Goal: Complete application form: Complete application form

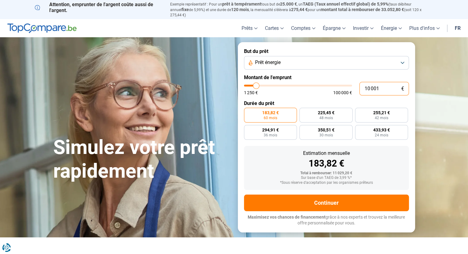
drag, startPoint x: 384, startPoint y: 85, endPoint x: 343, endPoint y: 82, distance: 41.0
click at [344, 82] on div "10 001 € 1 250 € 100 000 €" at bounding box center [326, 89] width 165 height 14
type input "10000"
radio input "true"
type input "1"
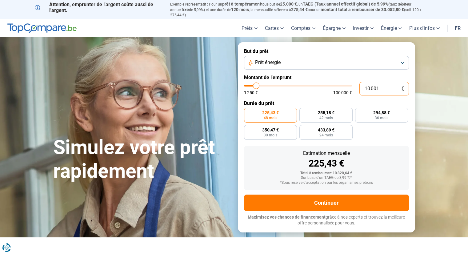
type input "1250"
type input "12"
type input "1250"
type input "120"
type input "1250"
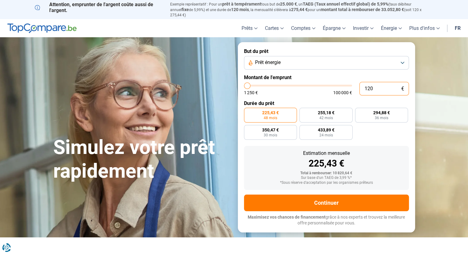
type input "1 200"
type input "1250"
type input "12 000"
type input "12000"
radio input "false"
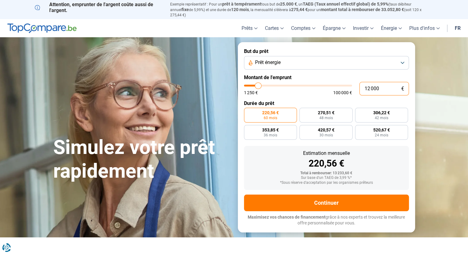
type input "12 000"
click at [272, 111] on span "220,56 €" at bounding box center [270, 113] width 17 height 4
click at [248, 110] on input "220,56 € 60 mois" at bounding box center [246, 110] width 4 height 4
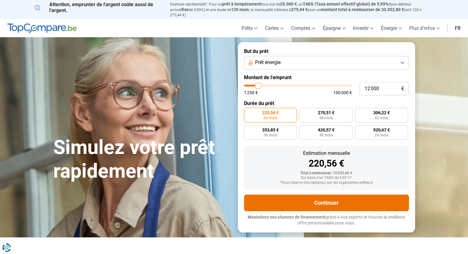
click at [312, 196] on button "Continuer" at bounding box center [326, 203] width 165 height 17
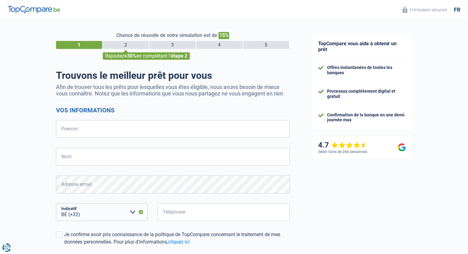
select select "32"
click at [111, 127] on input "Prénom" at bounding box center [173, 129] width 234 height 18
type input "[PERSON_NAME]"
click at [88, 165] on input "Nom" at bounding box center [173, 157] width 234 height 18
type input "SIEMES"
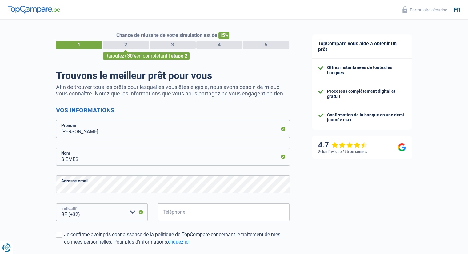
click at [106, 216] on select "BE (+32) LU (+352) Veuillez sélectionner une option" at bounding box center [102, 212] width 92 height 18
click at [196, 219] on input "Téléphone" at bounding box center [224, 212] width 132 height 18
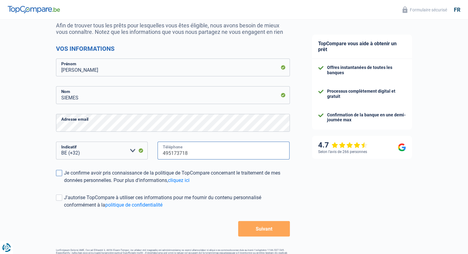
type input "495173718"
click at [59, 171] on span at bounding box center [59, 173] width 6 height 6
click at [64, 184] on input "Je confirme avoir pris connaissance de la politique de TopCompare concernant le…" at bounding box center [64, 184] width 0 height 0
drag, startPoint x: 57, startPoint y: 197, endPoint x: 64, endPoint y: 202, distance: 8.2
click at [57, 197] on span at bounding box center [59, 198] width 6 height 6
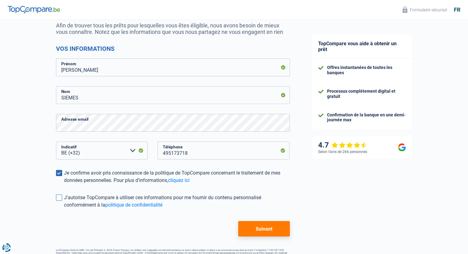
click at [64, 209] on input "J'autorise TopCompare à utiliser ces informations pour me fournir du contenu pe…" at bounding box center [64, 209] width 0 height 0
click at [261, 232] on button "Suivant" at bounding box center [263, 228] width 51 height 15
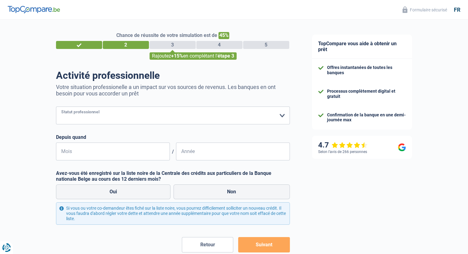
click at [105, 115] on select "Ouvrier Employé privé Employé public Invalide Indépendant Pensionné Chômeur Mut…" at bounding box center [173, 116] width 234 height 18
select select "privateEmployee"
click at [56, 107] on select "Ouvrier Employé privé Employé public Invalide Indépendant Pensionné Chômeur Mut…" at bounding box center [173, 116] width 234 height 18
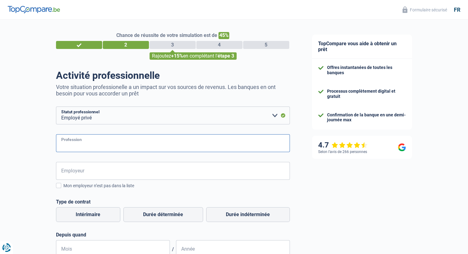
click at [82, 140] on input "Profession" at bounding box center [173, 143] width 234 height 18
type input "ATELIER USINAGE"
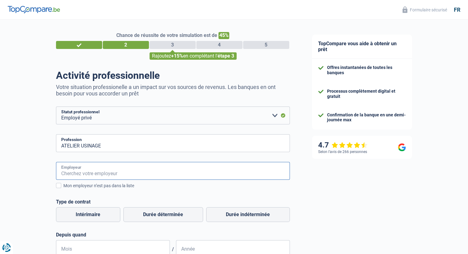
click at [88, 173] on input "Employeur" at bounding box center [173, 171] width 234 height 18
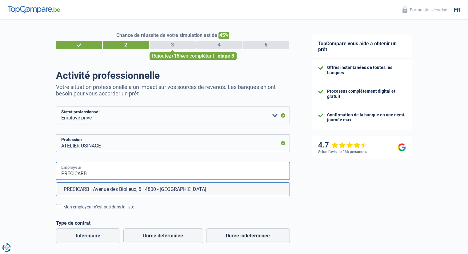
type input "PRECICARB"
click at [105, 146] on input "ATELIER USINAGE" at bounding box center [173, 143] width 234 height 18
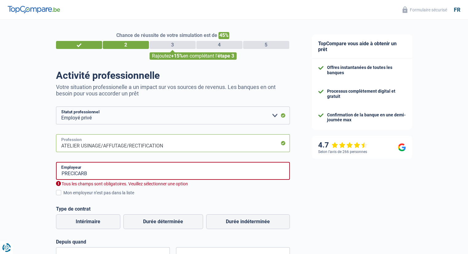
type input "ATELIER USINAGE/AFFUTAGE/RECTIFICATION"
click at [103, 199] on div "PRECICARB Employeur Tous les champs sont obligatoires. [PERSON_NAME] sélectionn…" at bounding box center [173, 213] width 234 height 103
click at [94, 175] on input "PRECICARB" at bounding box center [173, 171] width 234 height 18
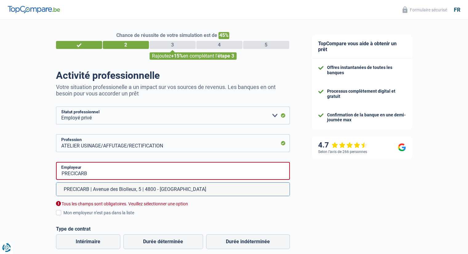
click at [105, 191] on li "PRECICARB | Avenue des Biolleux, 5 | 4800 - [GEOGRAPHIC_DATA]" at bounding box center [172, 189] width 233 height 13
type input "PRECICARB | Avenue des Biolleux, 5 | 4800 - [GEOGRAPHIC_DATA]"
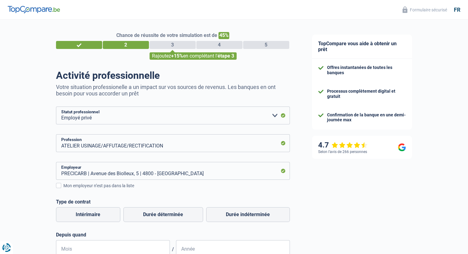
scroll to position [62, 0]
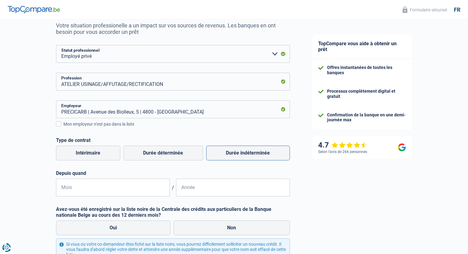
click at [245, 151] on label "Durée indéterminée" at bounding box center [248, 153] width 84 height 15
click at [245, 151] on input "Durée indéterminée" at bounding box center [248, 153] width 84 height 15
radio input "true"
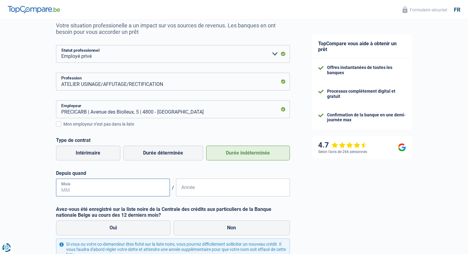
click at [103, 191] on input "Mois" at bounding box center [113, 188] width 114 height 18
type input "11"
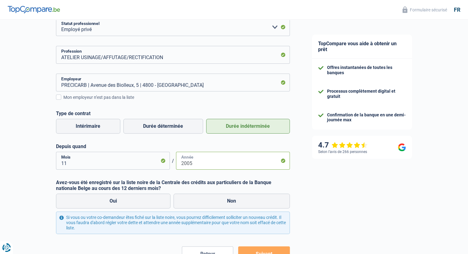
scroll to position [92, 0]
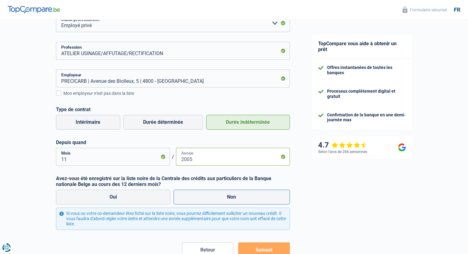
type input "2005"
click at [220, 195] on label "Non" at bounding box center [232, 197] width 116 height 15
click at [220, 195] on input "Non" at bounding box center [232, 197] width 116 height 15
radio input "true"
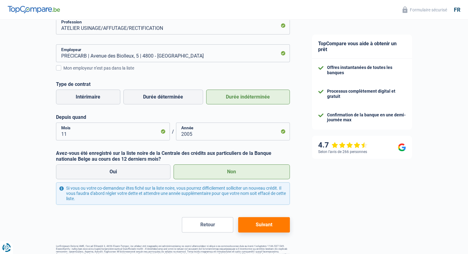
scroll to position [131, 0]
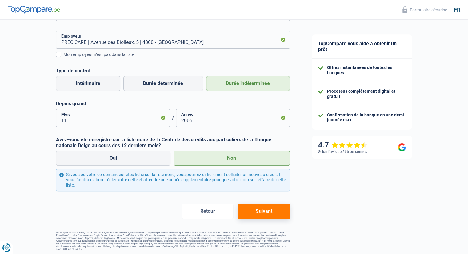
click at [252, 210] on button "Suivant" at bounding box center [263, 211] width 51 height 15
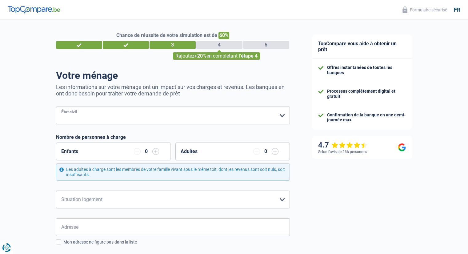
click at [101, 120] on select "[PERSON_NAME](e) Cohabitant(e) légal(e) Divorcé(e) Veuf(ve) Séparé (de fait) Ve…" at bounding box center [173, 116] width 234 height 18
select select "married"
click at [56, 107] on select "[PERSON_NAME](e) Cohabitant(e) légal(e) Divorcé(e) Veuf(ve) Séparé (de fait) Ve…" at bounding box center [173, 116] width 234 height 18
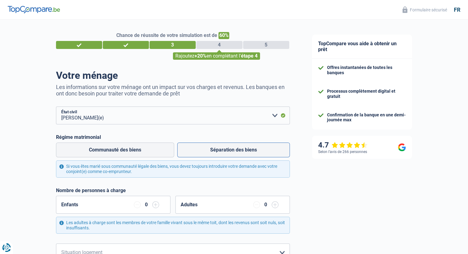
click at [229, 154] on label "Séparation des biens" at bounding box center [233, 150] width 113 height 15
click at [229, 154] on input "Séparation des biens" at bounding box center [233, 150] width 113 height 15
radio input "true"
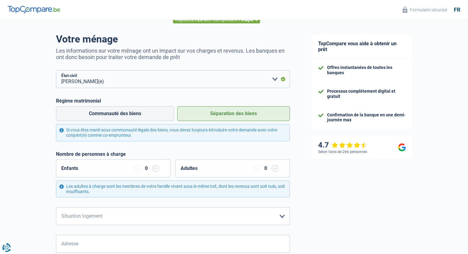
scroll to position [62, 0]
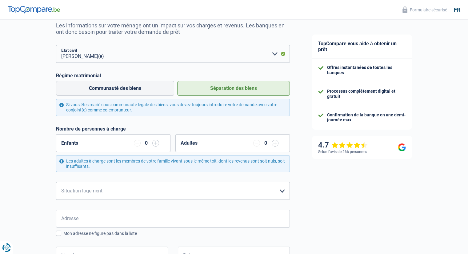
click at [158, 146] on input "button" at bounding box center [155, 143] width 7 height 7
click at [158, 145] on input "button" at bounding box center [155, 143] width 7 height 7
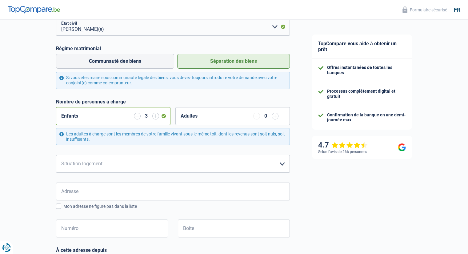
scroll to position [92, 0]
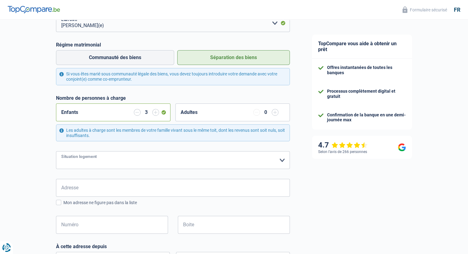
click at [99, 160] on select "Locataire Propriétaire avec prêt hypothécaire Propriétaire sans prêt hypothécai…" at bounding box center [173, 160] width 234 height 18
click at [281, 159] on select "Locataire Propriétaire avec prêt hypothécaire Propriétaire sans prêt hypothécai…" at bounding box center [173, 160] width 234 height 18
select select "ownerWithMortgage"
click at [56, 151] on select "Locataire Propriétaire avec prêt hypothécaire Propriétaire sans prêt hypothécai…" at bounding box center [173, 160] width 234 height 18
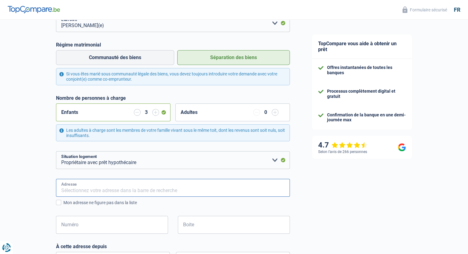
click at [86, 191] on input "Adresse" at bounding box center [173, 188] width 234 height 18
type input "parc menobu 493"
type input "[GEOGRAPHIC_DATA]"
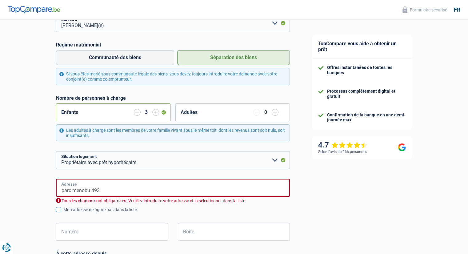
type input "[GEOGRAPHIC_DATA]"
click at [109, 189] on input "parc menobu 493" at bounding box center [173, 188] width 234 height 18
click at [144, 190] on input "parc menobu 493" at bounding box center [173, 188] width 234 height 18
type input "[GEOGRAPHIC_DATA], 4910, Theux, BE"
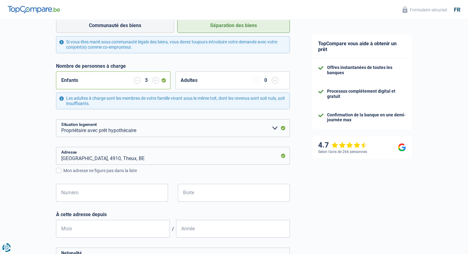
scroll to position [154, 0]
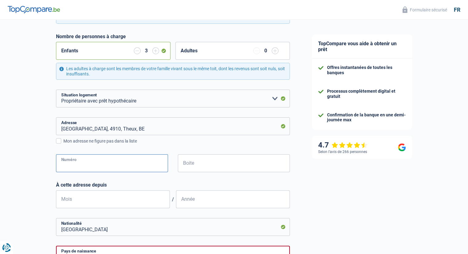
click at [94, 163] on input "Numéro" at bounding box center [112, 163] width 112 height 18
type input "493"
click at [143, 181] on div "493 Numéro" at bounding box center [112, 168] width 122 height 28
click at [102, 203] on input "Mois" at bounding box center [113, 199] width 114 height 18
type input "12"
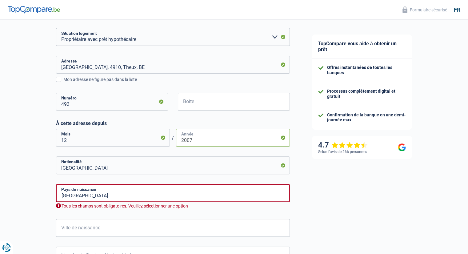
scroll to position [246, 0]
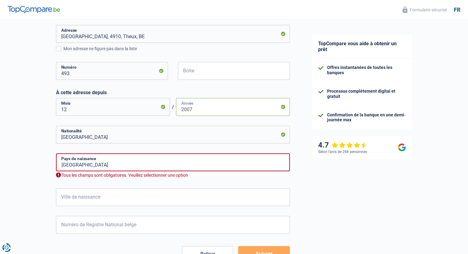
type input "2007"
click at [143, 200] on input "Ville de naissance" at bounding box center [173, 197] width 234 height 18
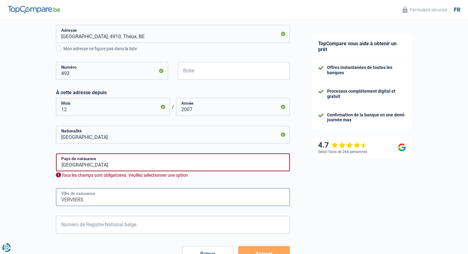
type input "VERVIERS"
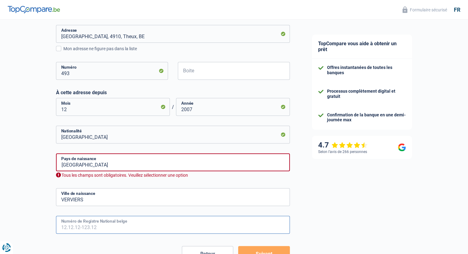
click at [128, 224] on input "Numéro de Registre National belge" at bounding box center [173, 225] width 234 height 18
click at [128, 224] on input "86.04.18-0" at bounding box center [173, 225] width 234 height 18
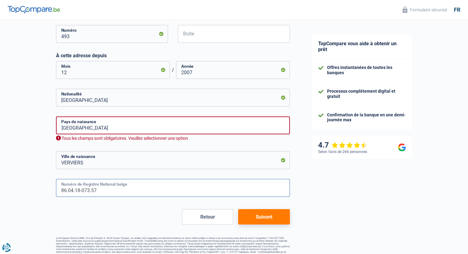
scroll to position [289, 0]
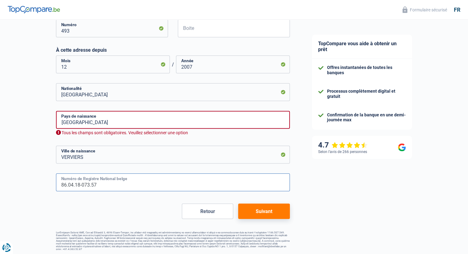
type input "86.04.18-073.57"
click at [256, 210] on button "Suivant" at bounding box center [263, 211] width 51 height 15
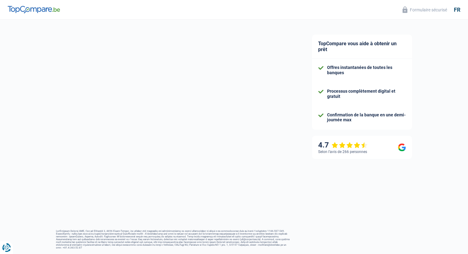
select select "familyAllowances"
select select "netSalary"
select select "mealVouchers"
select select "mortgage"
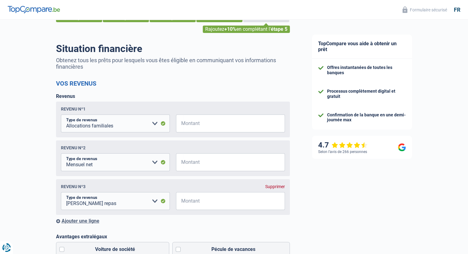
scroll to position [31, 0]
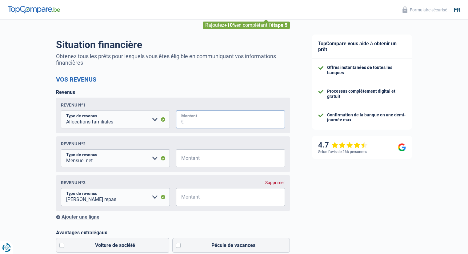
click at [211, 121] on input "Montant" at bounding box center [234, 120] width 101 height 18
type input "550"
click at [209, 203] on input "Montant" at bounding box center [234, 197] width 101 height 18
type input "130"
click at [214, 159] on input "Montant" at bounding box center [234, 158] width 101 height 18
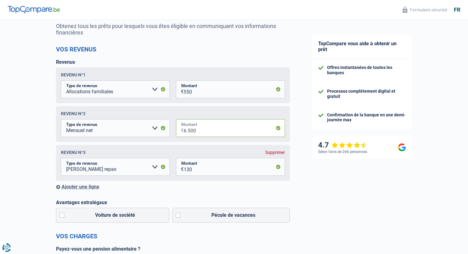
scroll to position [92, 0]
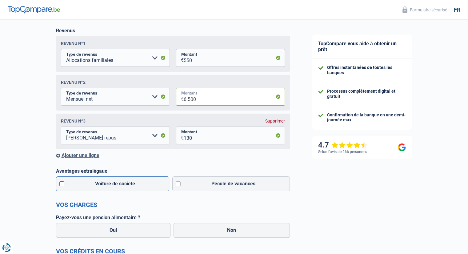
type input "6.500"
drag, startPoint x: 59, startPoint y: 183, endPoint x: 71, endPoint y: 191, distance: 14.4
click at [60, 184] on label "Voiture de société" at bounding box center [113, 183] width 114 height 15
click at [60, 184] on input "Voiture de société" at bounding box center [113, 183] width 114 height 15
checkbox input "true"
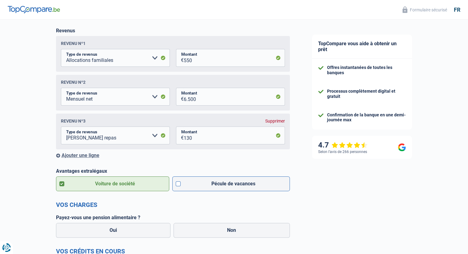
click at [177, 184] on label "Pécule de vacances" at bounding box center [231, 183] width 118 height 15
click at [177, 184] on input "Pécule de vacances" at bounding box center [231, 183] width 118 height 15
checkbox input "true"
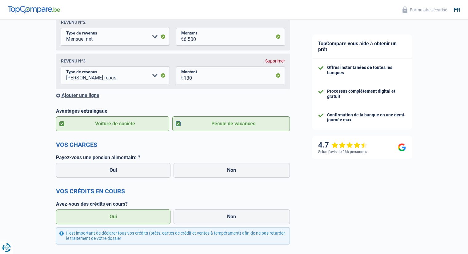
scroll to position [154, 0]
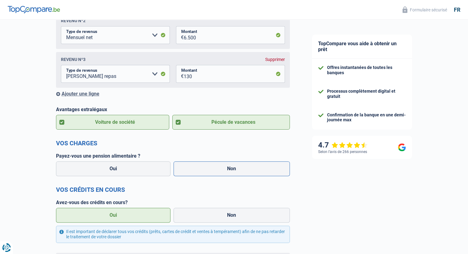
click at [207, 173] on label "Non" at bounding box center [232, 168] width 116 height 15
click at [207, 173] on input "Non" at bounding box center [232, 168] width 116 height 15
radio input "true"
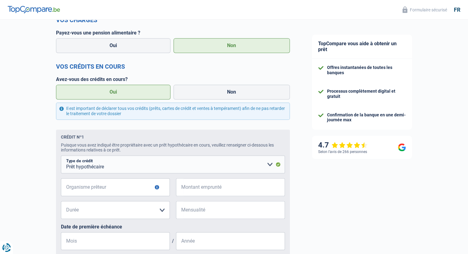
scroll to position [308, 0]
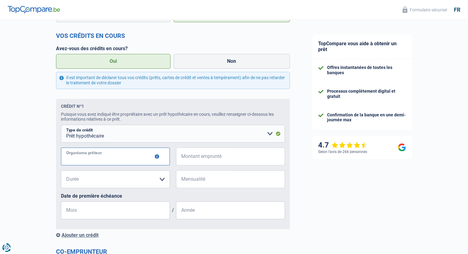
click at [96, 157] on input "Organisme prêteur" at bounding box center [115, 156] width 109 height 18
type input "ING"
click at [238, 160] on input "Montant emprunté" at bounding box center [234, 156] width 101 height 18
type input "220.000"
click at [156, 182] on select "120 mois 180 mois 240 mois 300 mois 360 mois 420 mois Veuillez sélectionner une…" at bounding box center [115, 179] width 109 height 18
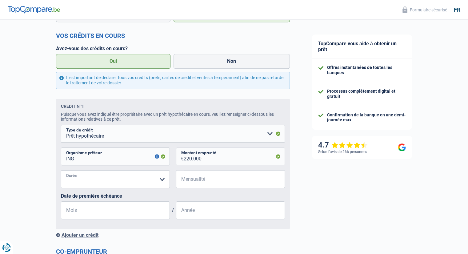
select select "240"
click at [61, 172] on select "120 mois 180 mois 240 mois 300 mois 360 mois 420 mois Veuillez sélectionner une…" at bounding box center [115, 179] width 109 height 18
click at [205, 182] on input "Mensualité" at bounding box center [234, 179] width 101 height 18
type input "1.076"
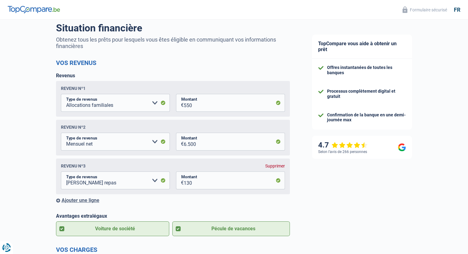
scroll to position [62, 0]
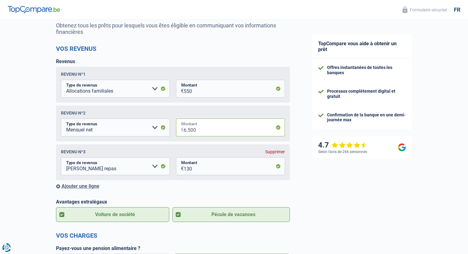
drag, startPoint x: 208, startPoint y: 131, endPoint x: 178, endPoint y: 132, distance: 29.9
click at [178, 132] on div "6.500 € Montant" at bounding box center [230, 128] width 109 height 18
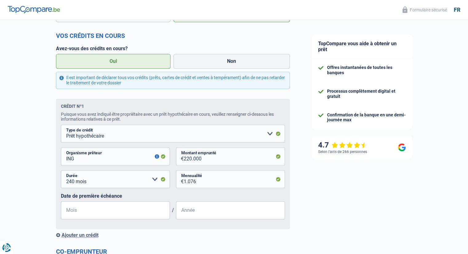
scroll to position [369, 0]
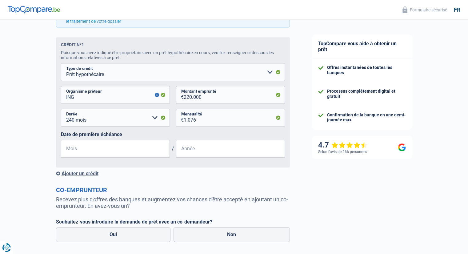
type input "3.900"
click at [113, 153] on input "Mois" at bounding box center [115, 149] width 109 height 18
type input "12"
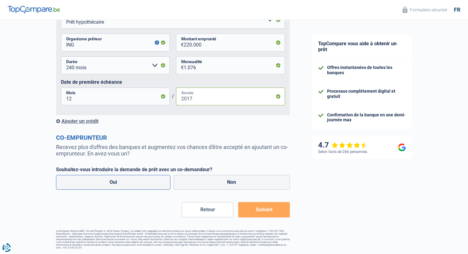
type input "2017"
click at [131, 183] on label "Oui" at bounding box center [113, 182] width 115 height 15
click at [131, 183] on input "Oui" at bounding box center [113, 182] width 115 height 15
radio input "true"
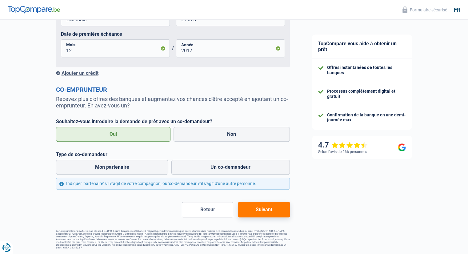
scroll to position [470, 0]
click at [125, 170] on label "Mon partenaire" at bounding box center [112, 167] width 113 height 15
click at [125, 170] on input "Mon partenaire" at bounding box center [112, 167] width 113 height 15
radio input "true"
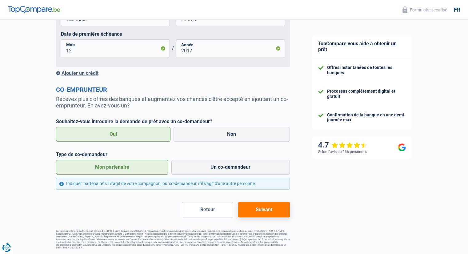
click at [260, 215] on button "Suivant" at bounding box center [263, 209] width 51 height 15
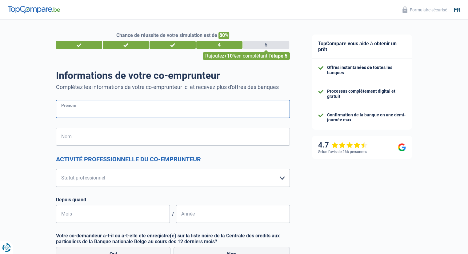
click at [110, 113] on input "Prénom" at bounding box center [173, 109] width 234 height 18
type input "[PERSON_NAME]"
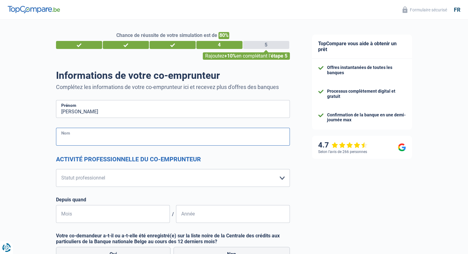
click at [115, 145] on input "Nom" at bounding box center [173, 137] width 234 height 18
type input "[PERSON_NAME]"
click at [125, 182] on select "Ouvrier Employé privé Employé public Invalide Indépendant Pensionné Chômeur Mut…" at bounding box center [173, 178] width 234 height 18
select select "privateEmployee"
click at [56, 169] on select "Ouvrier Employé privé Employé public Invalide Indépendant Pensionné Chômeur Mut…" at bounding box center [173, 178] width 234 height 18
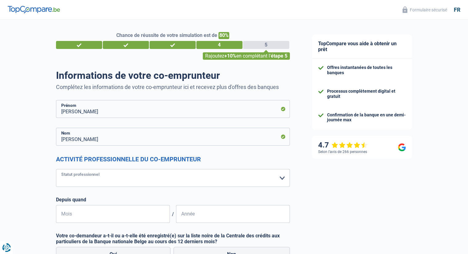
select select "netSalary"
select select "mealVouchers"
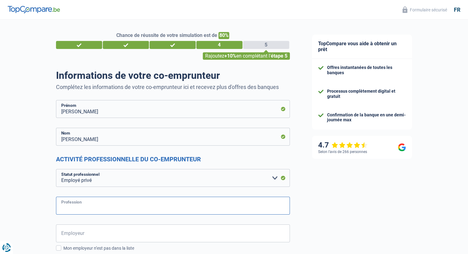
click at [86, 209] on input "Profession" at bounding box center [173, 206] width 234 height 18
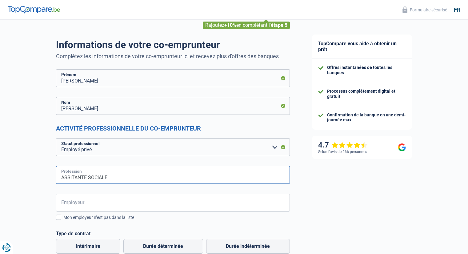
type input "ASSITANTE SOCIALE"
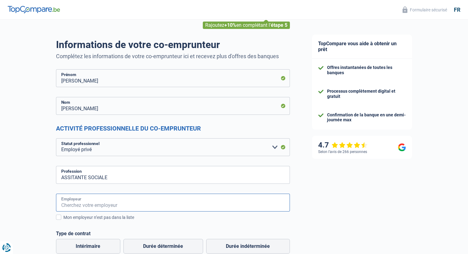
click at [98, 202] on input "Employeur" at bounding box center [173, 203] width 234 height 18
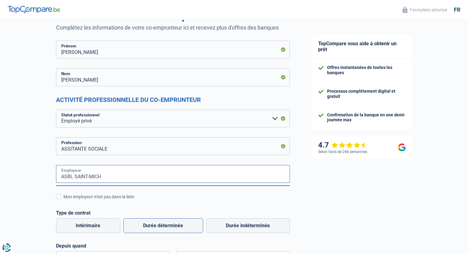
scroll to position [62, 0]
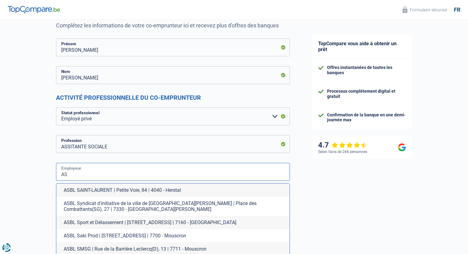
type input "A"
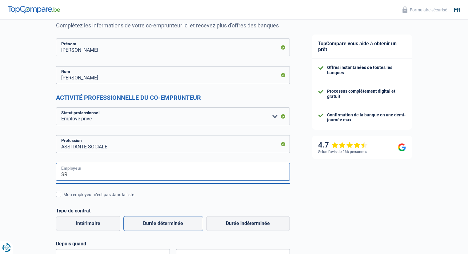
type input "S"
type input "ASBL SAINT-MICHEL"
click at [61, 194] on span at bounding box center [58, 194] width 5 height 5
click at [63, 198] on input "Mon employeur n’est pas dans la liste" at bounding box center [63, 198] width 0 height 0
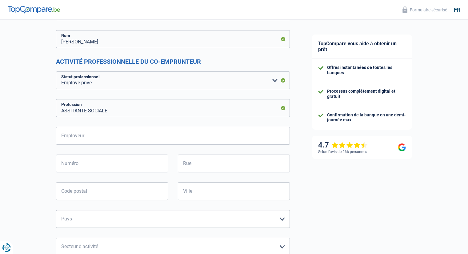
scroll to position [123, 0]
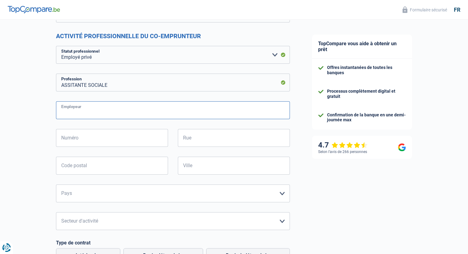
click at [95, 114] on input "Employeur" at bounding box center [173, 110] width 234 height 18
type input "ASBL SAINT MICHEL"
click at [208, 136] on input "Rue" at bounding box center [234, 138] width 112 height 18
click at [209, 136] on input "Rue" at bounding box center [234, 138] width 112 height 18
click at [119, 133] on input "Numéro" at bounding box center [112, 138] width 112 height 18
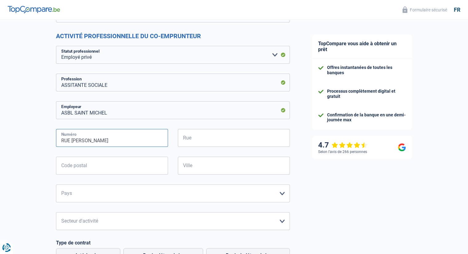
type input "RUE [PERSON_NAME]"
click at [192, 139] on input "Rue" at bounding box center [234, 138] width 112 height 18
type input "55"
click at [122, 163] on input "Code postal" at bounding box center [112, 166] width 112 height 18
type input "4900"
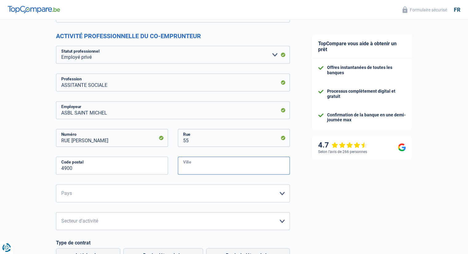
click at [188, 164] on input "Ville" at bounding box center [234, 166] width 112 height 18
type input "SPA"
drag, startPoint x: 151, startPoint y: 194, endPoint x: 145, endPoint y: 193, distance: 5.6
click at [151, 194] on select "[GEOGRAPHIC_DATA] [GEOGRAPHIC_DATA] [GEOGRAPHIC_DATA] [GEOGRAPHIC_DATA] [GEOGRA…" at bounding box center [173, 193] width 234 height 18
select select "BE"
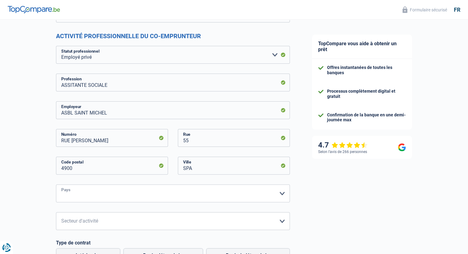
click at [56, 184] on select "[GEOGRAPHIC_DATA] [GEOGRAPHIC_DATA] [GEOGRAPHIC_DATA] [GEOGRAPHIC_DATA] [GEOGRA…" at bounding box center [173, 193] width 234 height 18
click at [96, 221] on select "Agriculture/Pêche Industrie Horeca Courier/Fitness/Taxi Construction Banques/As…" at bounding box center [173, 221] width 234 height 18
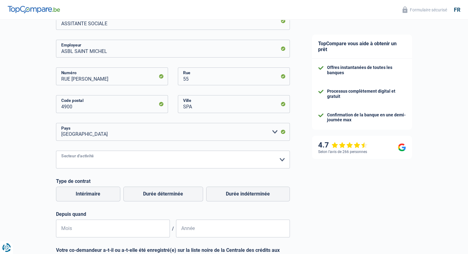
click at [86, 152] on select "Agriculture/Pêche Industrie Horeca Courier/Fitness/Taxi Construction Banques/As…" at bounding box center [173, 160] width 234 height 18
select select "otherInstitutions"
click at [56, 151] on select "Agriculture/Pêche Industrie Horeca Courier/Fitness/Taxi Construction Banques/As…" at bounding box center [173, 160] width 234 height 18
click at [236, 193] on label "Durée indéterminée" at bounding box center [248, 194] width 84 height 15
click at [236, 193] on input "Durée indéterminée" at bounding box center [248, 194] width 84 height 15
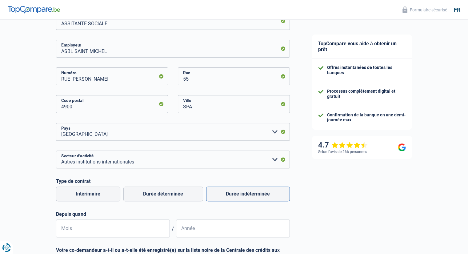
radio input "true"
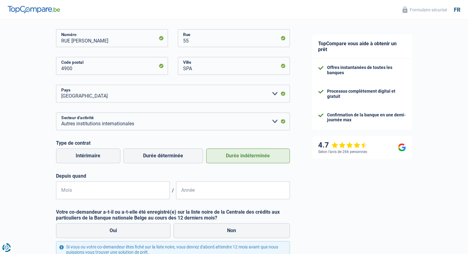
scroll to position [246, 0]
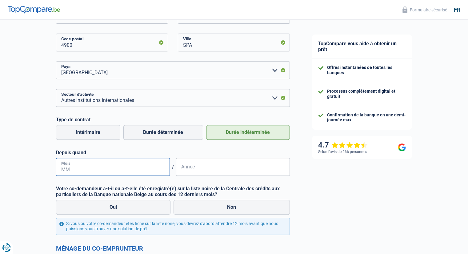
click at [106, 167] on input "Mois" at bounding box center [113, 167] width 114 height 18
click at [207, 211] on label "Non" at bounding box center [232, 207] width 116 height 15
click at [207, 211] on input "Non" at bounding box center [232, 207] width 116 height 15
radio input "true"
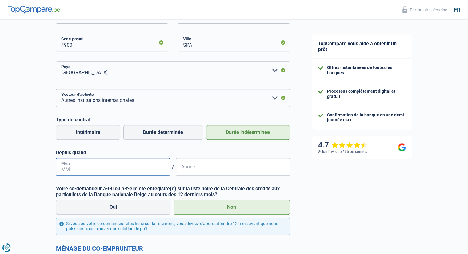
click at [107, 168] on input "Mois" at bounding box center [113, 167] width 114 height 18
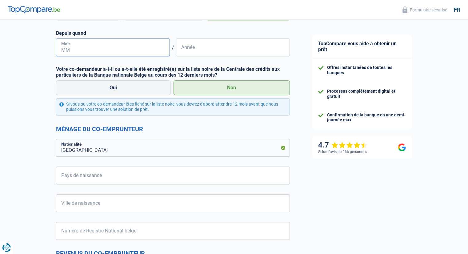
scroll to position [369, 0]
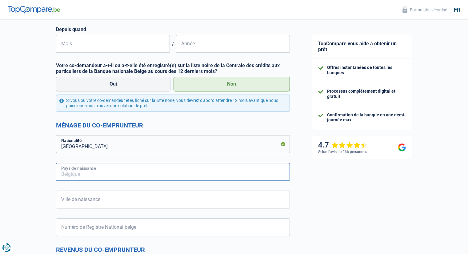
click at [94, 169] on input "Pays de naissance" at bounding box center [173, 172] width 234 height 18
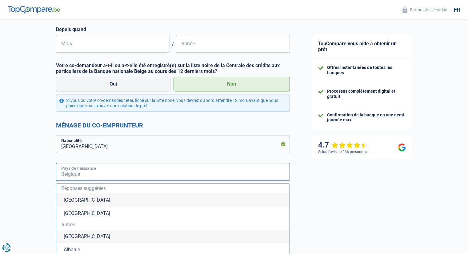
type input "[GEOGRAPHIC_DATA]"
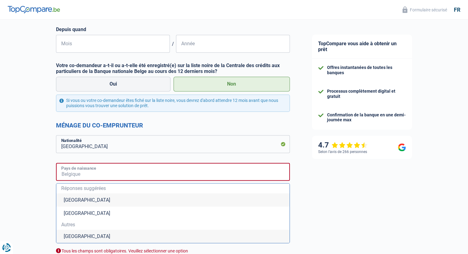
type input "[GEOGRAPHIC_DATA]"
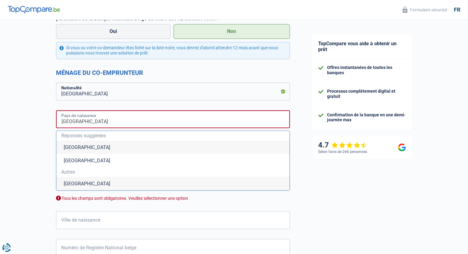
scroll to position [431, 0]
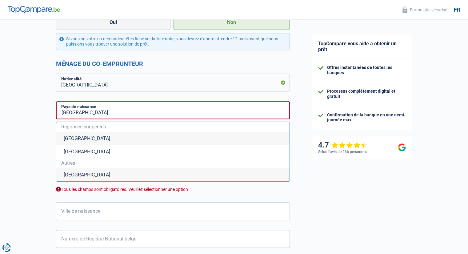
click at [30, 147] on div "Chance de réussite de votre simulation est de 80% 1 2 3 4 5 Rajoutez +10% en co…" at bounding box center [150, 62] width 301 height 952
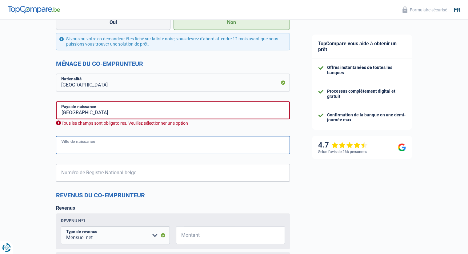
click at [89, 147] on input "Ville de naissance" at bounding box center [173, 145] width 234 height 18
type input "VERVIERS"
click at [104, 178] on input "Numéro de Registre National belge" at bounding box center [173, 173] width 234 height 18
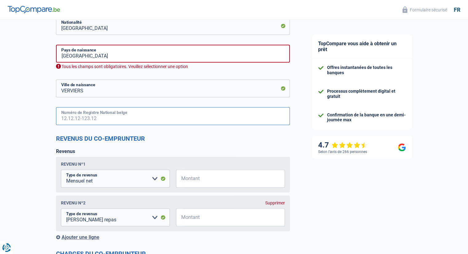
scroll to position [493, 0]
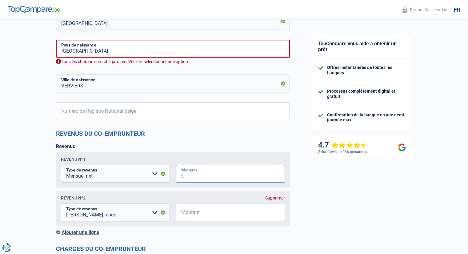
click at [222, 179] on input "Montant" at bounding box center [234, 174] width 101 height 18
type input "2.600"
click at [227, 217] on input "Montant" at bounding box center [234, 213] width 101 height 18
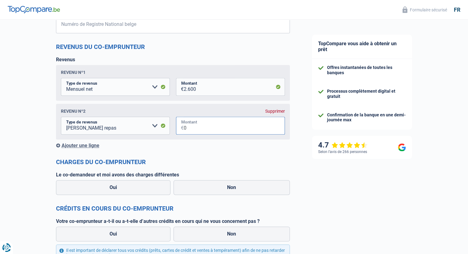
scroll to position [585, 0]
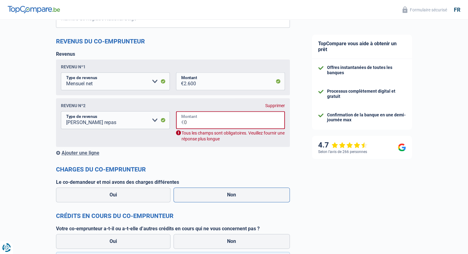
type input "0"
click at [199, 196] on label "Non" at bounding box center [232, 194] width 116 height 15
click at [199, 196] on input "Non" at bounding box center [232, 194] width 116 height 15
radio input "true"
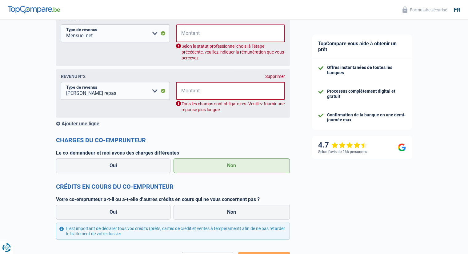
scroll to position [647, 0]
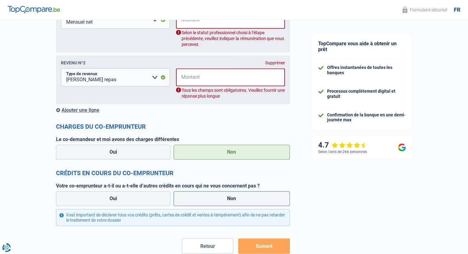
click at [233, 199] on label "Non" at bounding box center [232, 198] width 116 height 15
click at [233, 199] on input "Non" at bounding box center [232, 198] width 116 height 15
radio input "true"
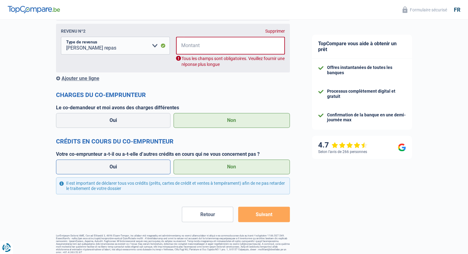
scroll to position [682, 0]
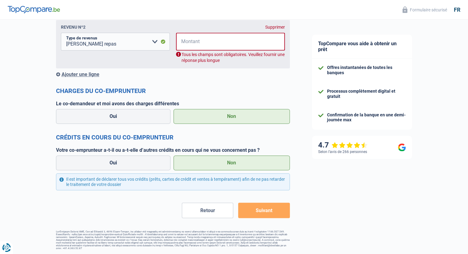
click at [123, 172] on div "Oui Non" at bounding box center [172, 163] width 237 height 18
click at [123, 168] on label "Oui" at bounding box center [113, 162] width 115 height 15
click at [123, 168] on input "Oui" at bounding box center [113, 162] width 115 height 15
radio input "true"
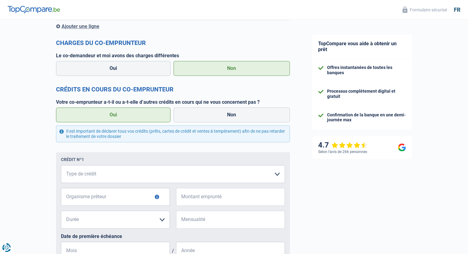
scroll to position [775, 0]
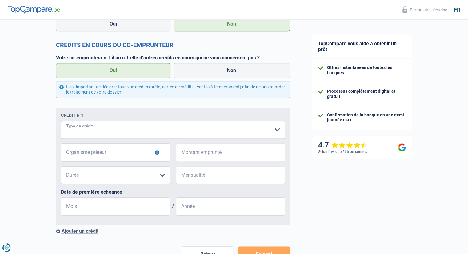
click at [107, 138] on select "Carte ou ouverture de crédit Prêt hypothécaire Vente à tempérament Prêt à tempé…" at bounding box center [173, 130] width 224 height 18
select select "carLoan"
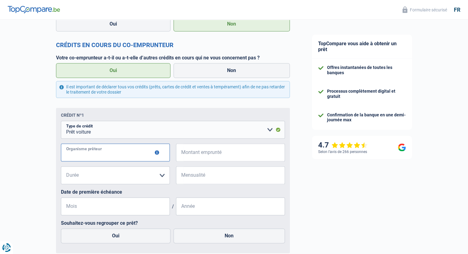
click at [100, 155] on input "Organisme prêteur" at bounding box center [115, 152] width 109 height 18
type input "ING"
click at [205, 152] on input "Montant emprunté" at bounding box center [234, 152] width 101 height 18
type input "12.000"
click at [157, 177] on select "12 mois 18 mois 24 mois 30 mois 36 mois 42 mois 48 mois 60 mois Veuillez sélect…" at bounding box center [115, 175] width 109 height 18
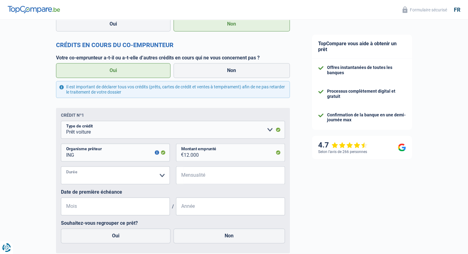
select select "60"
click at [61, 167] on select "12 mois 18 mois 24 mois 30 mois 36 mois 42 mois 48 mois 60 mois Veuillez sélect…" at bounding box center [115, 175] width 109 height 18
click at [207, 180] on input "Mensualité" at bounding box center [234, 175] width 101 height 18
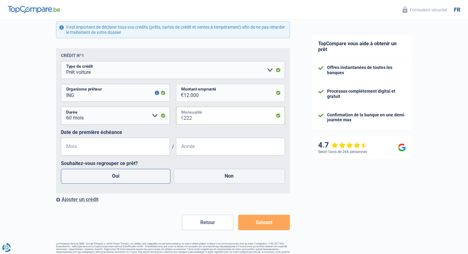
scroll to position [836, 0]
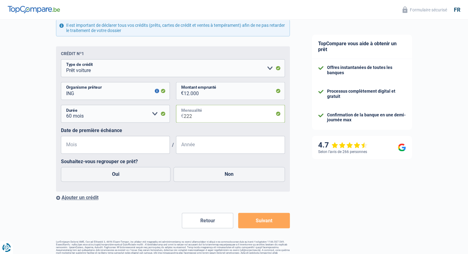
type input "222"
click at [106, 145] on input "Mois" at bounding box center [115, 145] width 109 height 18
type input "03"
type input "2023"
click at [211, 179] on label "Non" at bounding box center [229, 174] width 111 height 15
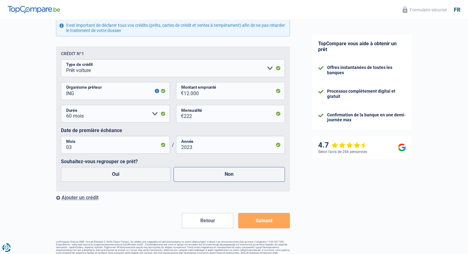
click at [211, 179] on input "Non" at bounding box center [229, 174] width 111 height 15
radio input "true"
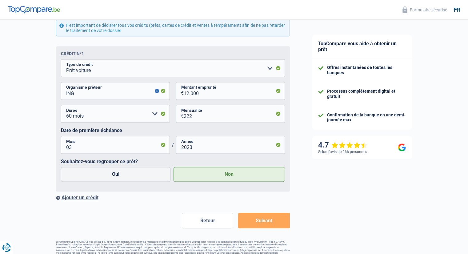
click at [92, 199] on div "Ajouter un crédit" at bounding box center [173, 198] width 234 height 6
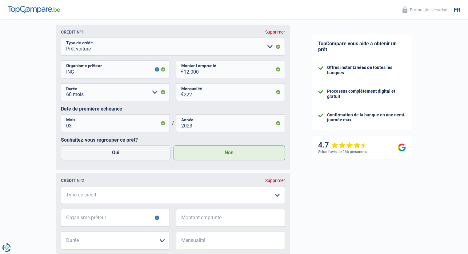
scroll to position [867, 0]
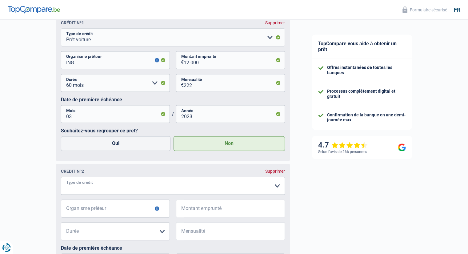
click at [100, 188] on select "Carte ou ouverture de crédit Prêt hypothécaire Vente à tempérament Prêt à tempé…" at bounding box center [173, 186] width 224 height 18
select select "mortgage"
click at [61, 178] on select "Carte ou ouverture de crédit Prêt hypothécaire Vente à tempérament Prêt à tempé…" at bounding box center [173, 186] width 224 height 18
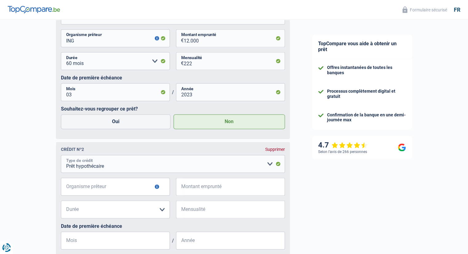
scroll to position [898, 0]
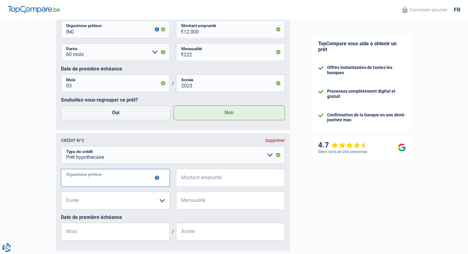
click at [120, 178] on input "Organisme prêteur" at bounding box center [115, 178] width 109 height 18
type input "ING"
click at [201, 181] on input "Montant emprunté" at bounding box center [234, 178] width 101 height 18
type input "45.890"
click at [122, 195] on select "120 mois 180 mois 240 mois 300 mois 360 mois 420 mois Veuillez sélectionner une…" at bounding box center [115, 200] width 109 height 18
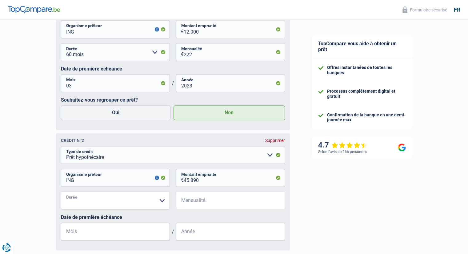
select select "240"
click at [61, 193] on select "120 mois 180 mois 240 mois 300 mois 360 mois 420 mois Veuillez sélectionner une…" at bounding box center [115, 200] width 109 height 18
click at [206, 204] on input "Mensualité" at bounding box center [234, 200] width 101 height 18
drag, startPoint x: 204, startPoint y: 203, endPoint x: 173, endPoint y: 204, distance: 31.7
click at [173, 204] on div "120 mois 180 mois 240 mois 300 mois 360 mois 420 mois Veuillez sélectionner une…" at bounding box center [173, 202] width 224 height 23
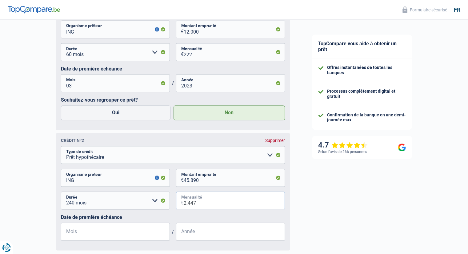
type input "4"
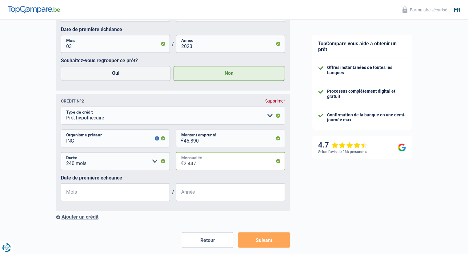
scroll to position [959, 0]
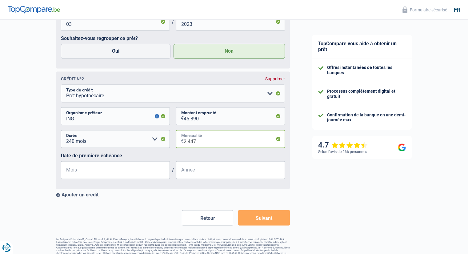
type input "2.447"
click at [115, 171] on input "Mois" at bounding box center [115, 170] width 109 height 18
type input "10"
type input "2023"
drag, startPoint x: 82, startPoint y: 175, endPoint x: 53, endPoint y: 175, distance: 28.9
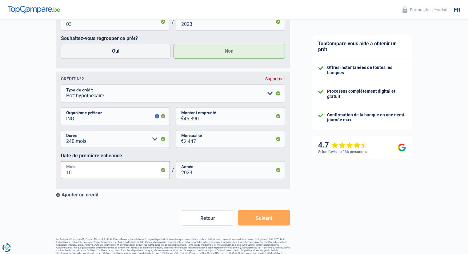
type input "05"
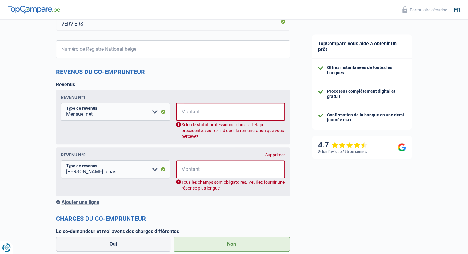
scroll to position [559, 0]
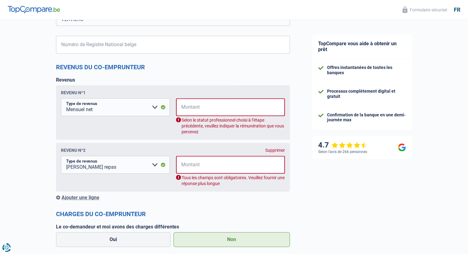
type input "2022"
click at [197, 110] on input "Montant" at bounding box center [234, 107] width 101 height 18
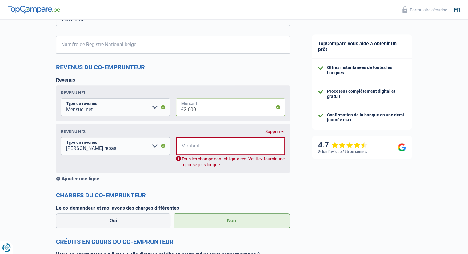
type input "2.600"
click at [204, 149] on input "Montant" at bounding box center [234, 146] width 101 height 18
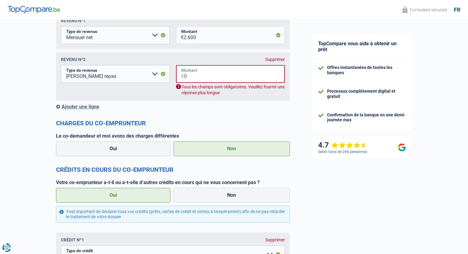
scroll to position [590, 0]
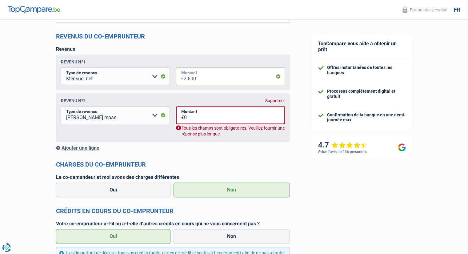
click at [217, 73] on input "2.600" at bounding box center [234, 76] width 101 height 18
click at [198, 119] on input "0" at bounding box center [234, 115] width 101 height 18
click at [194, 117] on input "0" at bounding box center [234, 115] width 101 height 18
type input "0"
click at [207, 152] on form "[PERSON_NAME] [PERSON_NAME] Activité professionnelle du co-emprunteur Ouvrier E…" at bounding box center [173, 43] width 234 height 1066
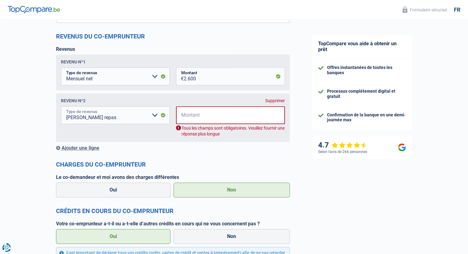
click at [152, 116] on select "Allocation d'handicap Allocations chômage Allocations familiales Chèques repas …" at bounding box center [115, 115] width 109 height 18
drag, startPoint x: 207, startPoint y: 160, endPoint x: 217, endPoint y: 153, distance: 12.7
click at [207, 160] on form "[PERSON_NAME] [PERSON_NAME] Activité professionnelle du co-emprunteur Ouvrier E…" at bounding box center [173, 43] width 234 height 1066
click at [280, 102] on div "Supprimer" at bounding box center [275, 100] width 20 height 5
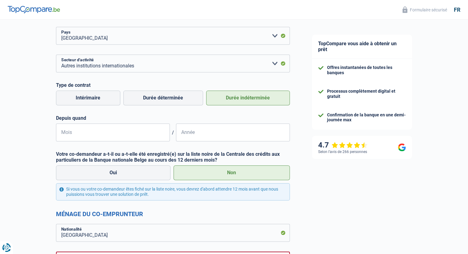
scroll to position [250, 0]
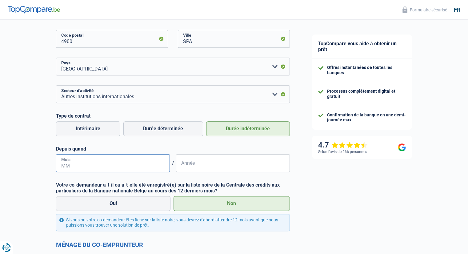
click at [156, 159] on input "Mois" at bounding box center [113, 163] width 114 height 18
click at [155, 166] on input "Mois" at bounding box center [113, 163] width 114 height 18
type input "09"
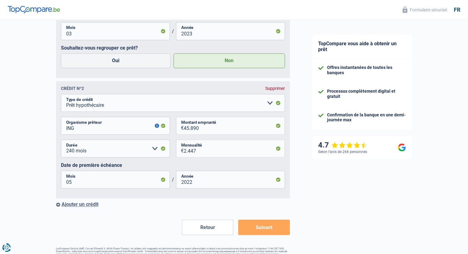
scroll to position [897, 0]
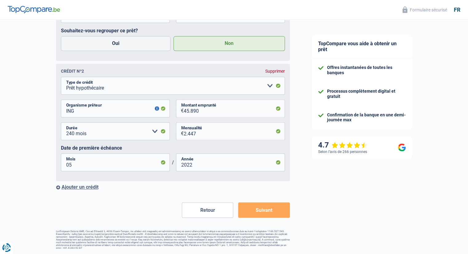
type input "2010"
click at [88, 189] on div "Ajouter un crédit" at bounding box center [173, 187] width 234 height 6
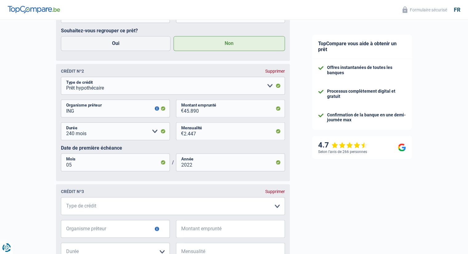
scroll to position [958, 0]
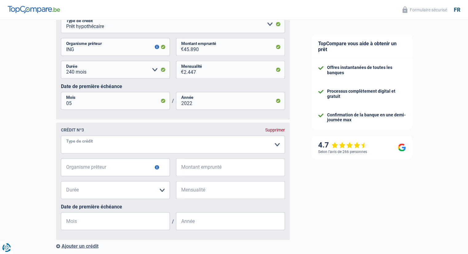
click at [103, 152] on select "Carte ou ouverture de crédit Prêt hypothécaire Vente à tempérament Prêt à tempé…" at bounding box center [173, 144] width 224 height 18
select select "cardOrCredit"
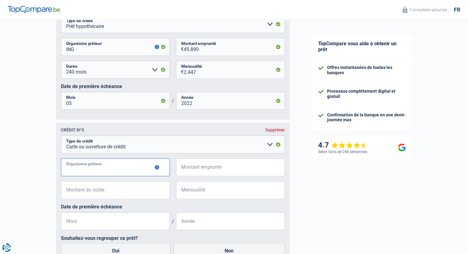
click at [88, 167] on input "Organisme prêteur" at bounding box center [115, 167] width 109 height 18
type input "C"
type input "BEOBANK"
click at [195, 170] on input "Montant emprunté" at bounding box center [234, 167] width 101 height 18
type input "2.000"
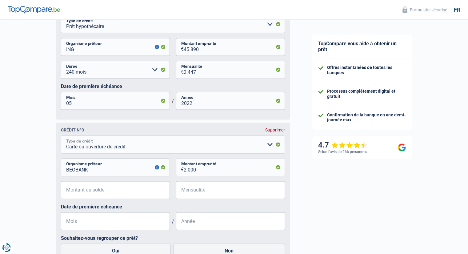
click at [149, 152] on select "Carte ou ouverture de crédit Prêt hypothécaire Vente à tempérament Prêt à tempé…" at bounding box center [173, 144] width 224 height 18
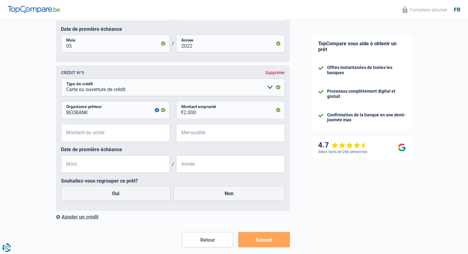
scroll to position [1020, 0]
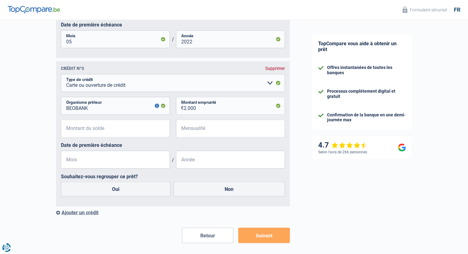
click at [275, 71] on div "Supprimer" at bounding box center [275, 68] width 20 height 5
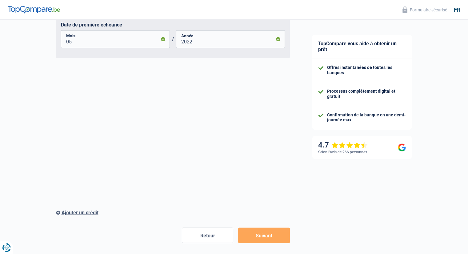
scroll to position [897, 0]
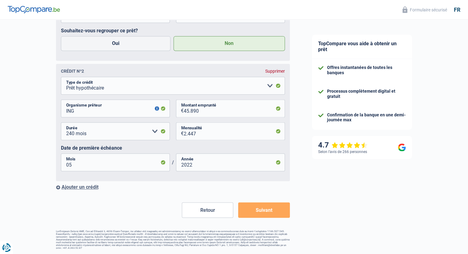
click at [262, 211] on button "Suivant" at bounding box center [263, 209] width 51 height 15
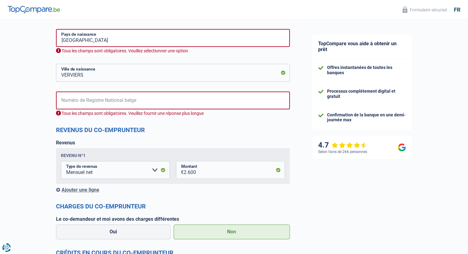
scroll to position [411, 0]
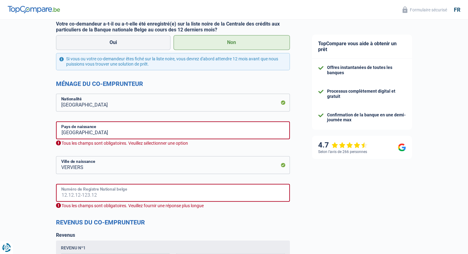
click at [92, 193] on input "Numéro de Registre National belge" at bounding box center [173, 193] width 234 height 18
click at [73, 195] on input "Numéro de Registre National belge" at bounding box center [173, 193] width 234 height 18
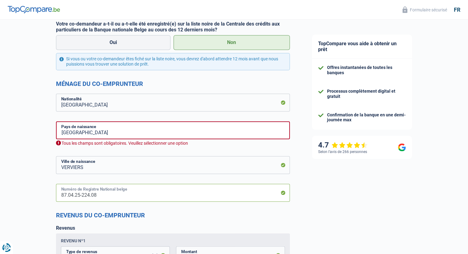
type input "87.04.25-224.08"
click at [120, 135] on input "[GEOGRAPHIC_DATA]" at bounding box center [173, 130] width 234 height 18
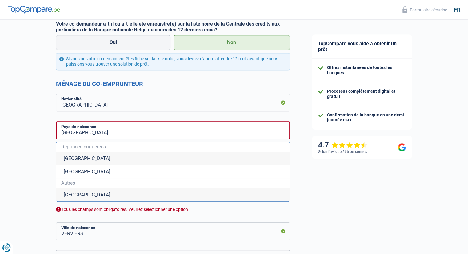
click at [73, 158] on li "[GEOGRAPHIC_DATA]" at bounding box center [172, 158] width 233 height 13
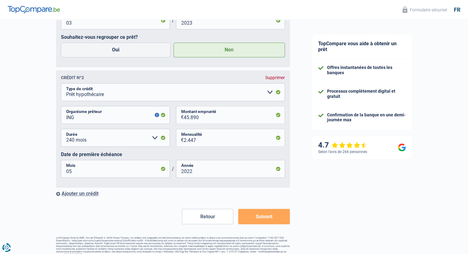
scroll to position [889, 0]
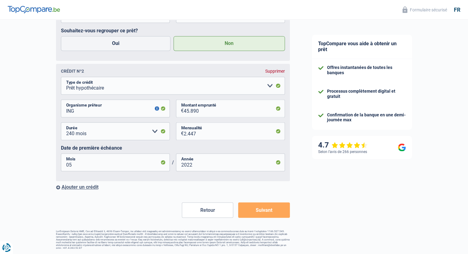
click at [262, 210] on button "Suivant" at bounding box center [263, 209] width 51 height 15
click at [268, 213] on button "Suivant" at bounding box center [263, 209] width 51 height 15
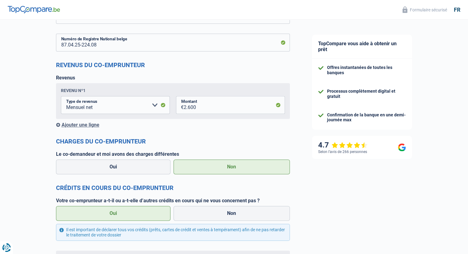
scroll to position [585, 0]
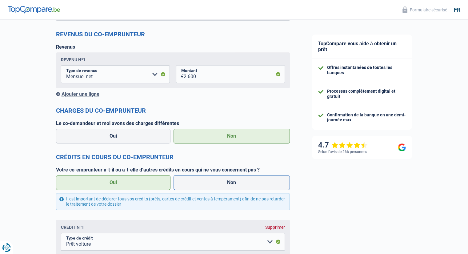
click at [196, 183] on label "Non" at bounding box center [232, 182] width 116 height 15
click at [196, 183] on input "Non" at bounding box center [232, 182] width 116 height 15
radio input "true"
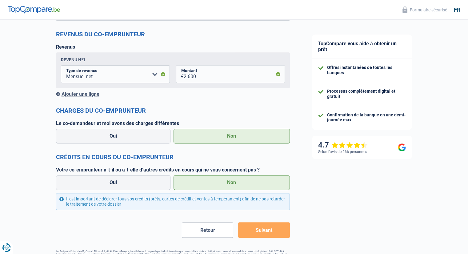
scroll to position [604, 0]
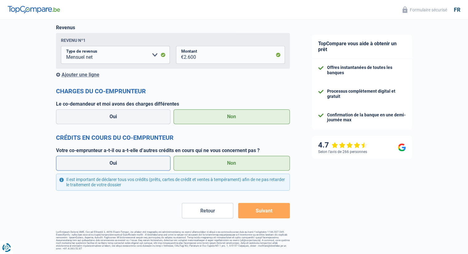
click at [146, 171] on label "Oui" at bounding box center [113, 163] width 115 height 15
click at [146, 171] on input "Oui" at bounding box center [113, 163] width 115 height 15
radio input "true"
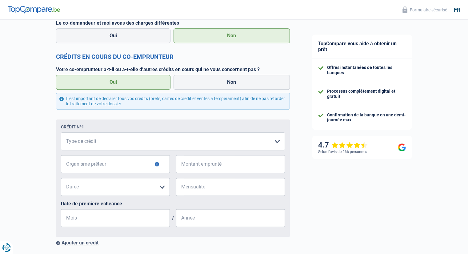
scroll to position [697, 0]
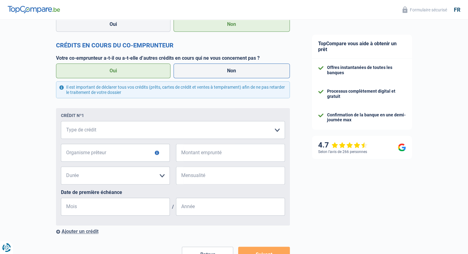
click at [216, 69] on label "Non" at bounding box center [232, 70] width 116 height 15
click at [216, 69] on input "Non" at bounding box center [232, 70] width 116 height 15
radio input "true"
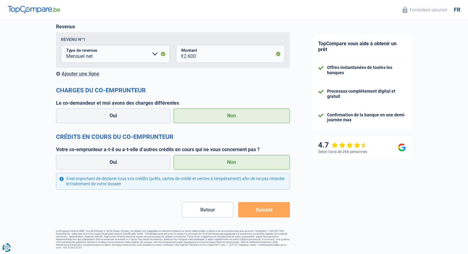
scroll to position [604, 0]
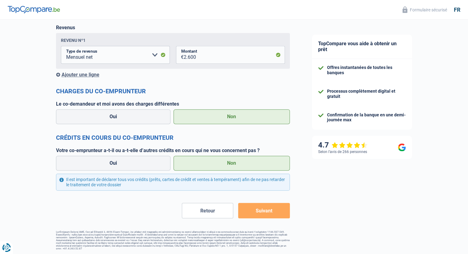
click at [263, 207] on button "Suivant" at bounding box center [263, 210] width 51 height 15
click at [217, 212] on button "Retour" at bounding box center [207, 210] width 51 height 15
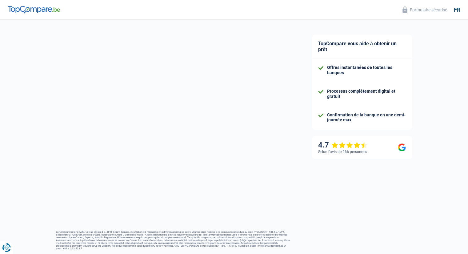
select select "familyAllowances"
select select "netSalary"
select select "mealVouchers"
select select "mortgage"
select select "240"
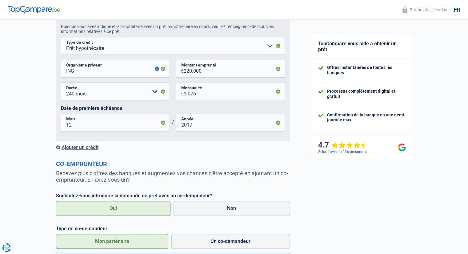
scroll to position [400, 0]
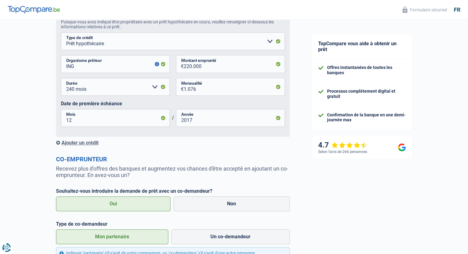
click at [87, 145] on div "Ajouter un crédit" at bounding box center [173, 143] width 234 height 6
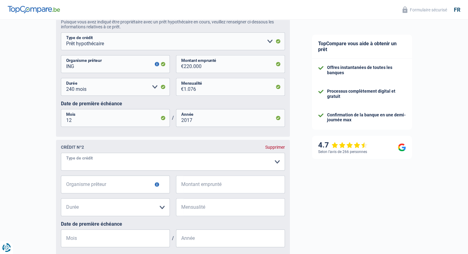
click at [168, 162] on select "Carte ou ouverture de crédit Prêt hypothécaire Vente à tempérament Prêt à tempé…" at bounding box center [173, 162] width 224 height 18
select select "mortgage"
click at [61, 168] on select "Carte ou ouverture de crédit Prêt hypothécaire Vente à tempérament Prêt à tempé…" at bounding box center [173, 162] width 224 height 18
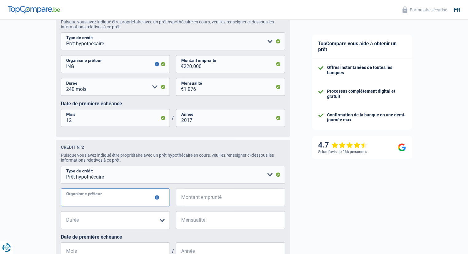
click at [101, 198] on input "Organisme prêteur" at bounding box center [115, 197] width 109 height 18
type input "ING"
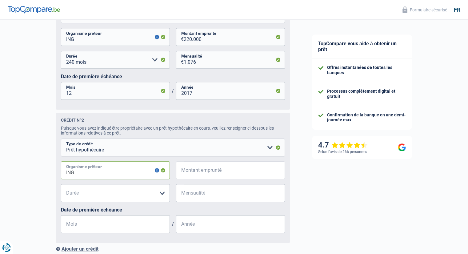
scroll to position [462, 0]
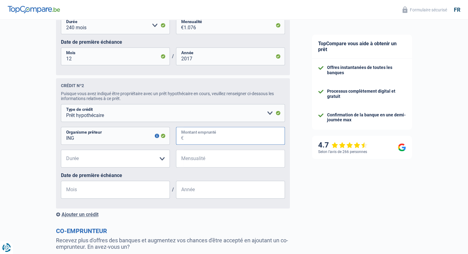
click at [201, 143] on input "Montant emprunté" at bounding box center [234, 136] width 101 height 18
type input "45.890"
click at [125, 167] on select "120 mois 180 mois 240 mois 300 mois 360 mois 420 mois Veuillez sélectionner une…" at bounding box center [115, 159] width 109 height 18
select select "240"
click at [61, 152] on select "120 mois 180 mois 240 mois 300 mois 360 mois 420 mois Veuillez sélectionner une…" at bounding box center [115, 159] width 109 height 18
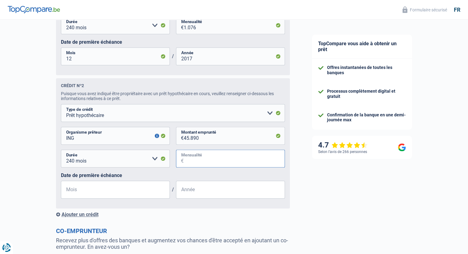
click at [201, 163] on input "Mensualité" at bounding box center [234, 159] width 101 height 18
click at [194, 165] on input "Mensualité" at bounding box center [234, 159] width 101 height 18
type input "245"
click at [133, 194] on input "Mois" at bounding box center [115, 190] width 109 height 18
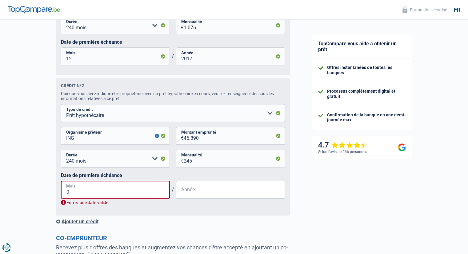
type input "05"
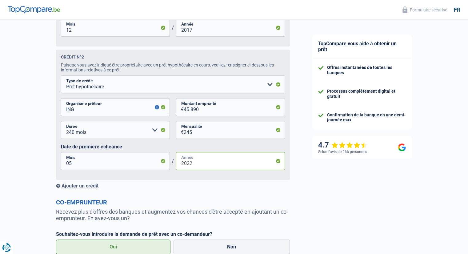
scroll to position [493, 0]
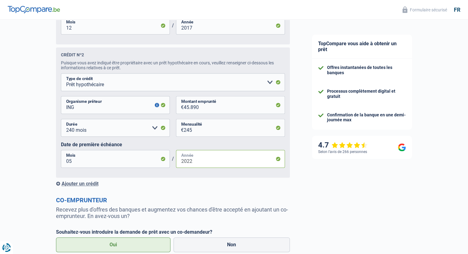
type input "2022"
click at [83, 186] on div "Ajouter un crédit" at bounding box center [173, 184] width 234 height 6
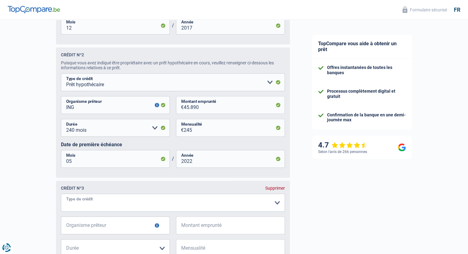
click at [92, 204] on select "Carte ou ouverture de crédit Prêt hypothécaire Vente à tempérament Prêt à tempé…" at bounding box center [173, 203] width 224 height 18
select select "carLoan"
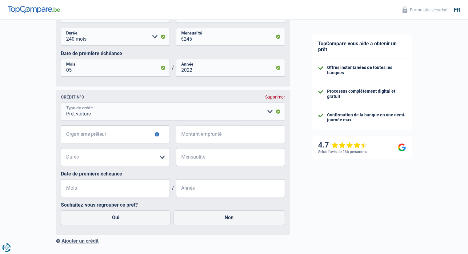
scroll to position [585, 0]
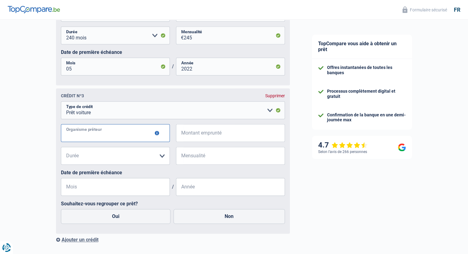
click at [96, 137] on input "Organisme prêteur" at bounding box center [115, 133] width 109 height 18
type input "ING"
click at [220, 136] on input "Montant emprunté" at bounding box center [234, 133] width 101 height 18
type input "12.000"
drag, startPoint x: 136, startPoint y: 163, endPoint x: 129, endPoint y: 165, distance: 6.7
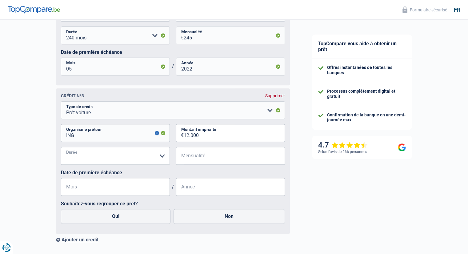
click at [136, 163] on select "12 mois 18 mois 24 mois 30 mois 36 mois 42 mois 48 mois 60 mois Veuillez sélect…" at bounding box center [115, 156] width 109 height 18
select select "60"
click at [61, 150] on select "12 mois 18 mois 24 mois 30 mois 36 mois 42 mois 48 mois 60 mois Veuillez sélect…" at bounding box center [115, 156] width 109 height 18
click at [199, 155] on input "Mensualité" at bounding box center [234, 156] width 101 height 18
type input "222"
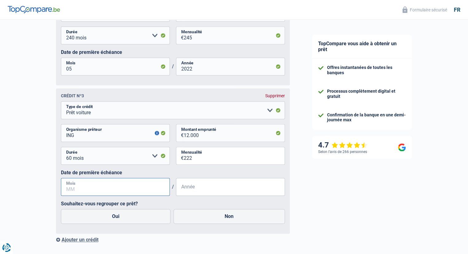
click at [125, 190] on input "Mois" at bounding box center [115, 187] width 109 height 18
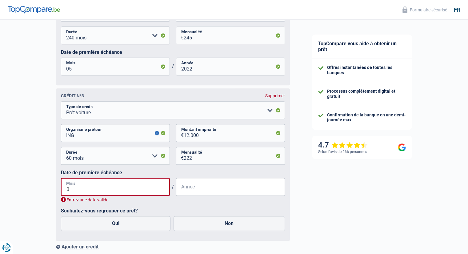
type input "03"
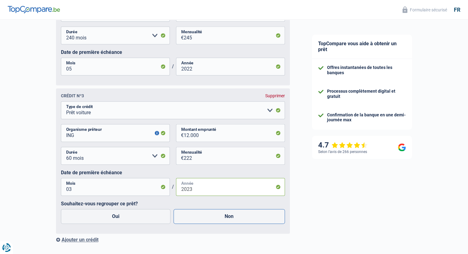
type input "2023"
click at [205, 220] on label "Non" at bounding box center [229, 216] width 111 height 15
click at [205, 220] on input "Non" at bounding box center [229, 216] width 111 height 15
radio input "true"
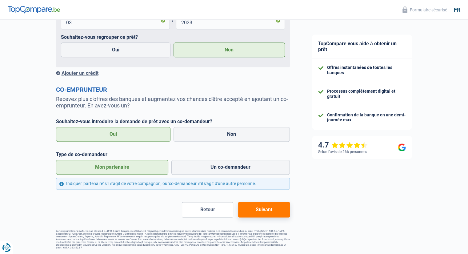
drag, startPoint x: 259, startPoint y: 212, endPoint x: 219, endPoint y: 211, distance: 40.0
click at [259, 212] on button "Suivant" at bounding box center [263, 209] width 51 height 15
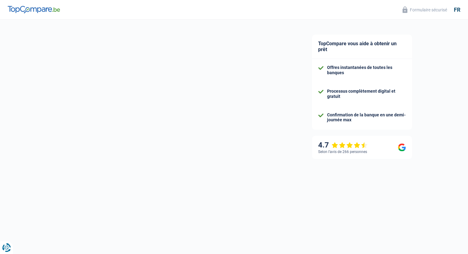
select select "privateEmployee"
select select "BE"
select select "otherInstitutions"
select select "netSalary"
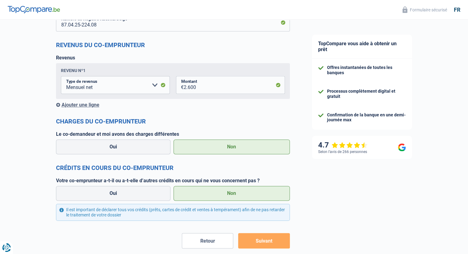
scroll to position [604, 0]
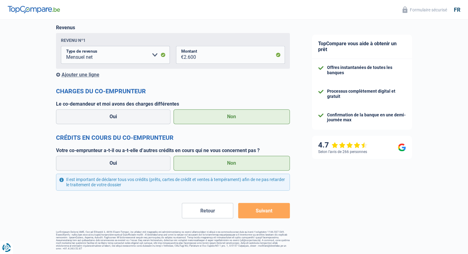
click at [258, 212] on button "Suivant" at bounding box center [263, 210] width 51 height 15
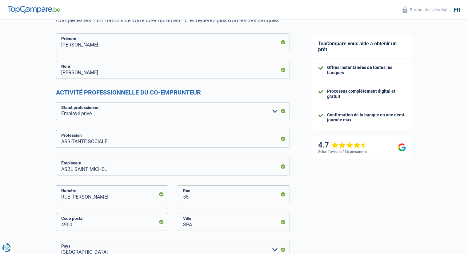
scroll to position [123, 0]
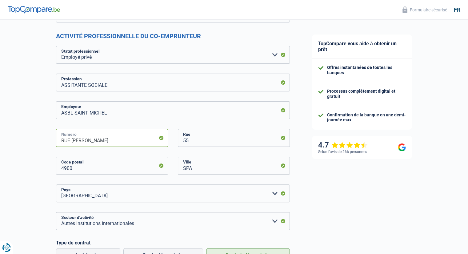
drag, startPoint x: 125, startPoint y: 139, endPoint x: 46, endPoint y: 140, distance: 78.8
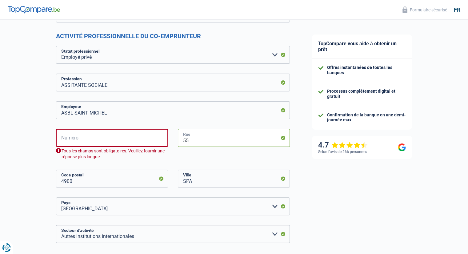
drag, startPoint x: 202, startPoint y: 141, endPoint x: 146, endPoint y: 141, distance: 56.0
click at [146, 141] on div "Numéro Tous les champs sont obligatoires. [PERSON_NAME] fournir une réponse plu…" at bounding box center [172, 149] width 243 height 41
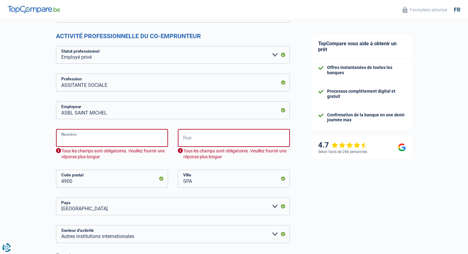
click at [99, 140] on input "Numéro" at bounding box center [112, 138] width 112 height 18
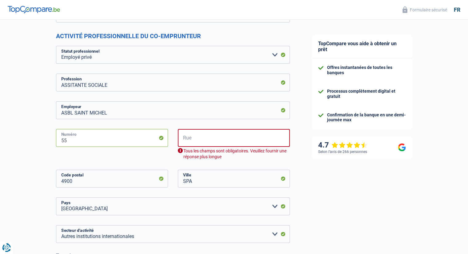
type input "55"
click at [223, 143] on input "Rue" at bounding box center [234, 138] width 112 height 18
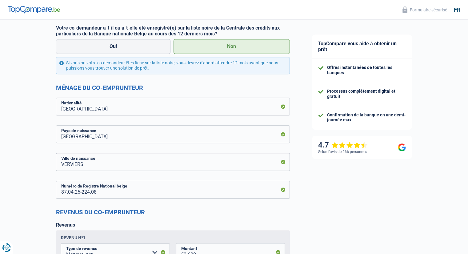
scroll to position [462, 0]
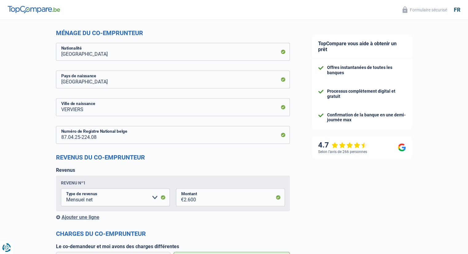
type input "RUE [PERSON_NAME] BODY"
click at [231, 204] on input "2.600" at bounding box center [234, 197] width 101 height 18
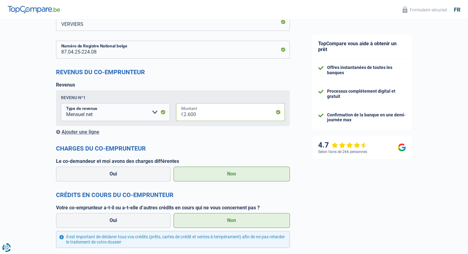
scroll to position [585, 0]
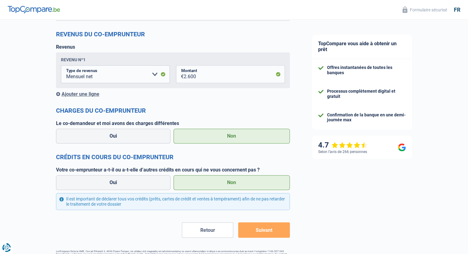
click at [257, 227] on button "Suivant" at bounding box center [263, 229] width 51 height 15
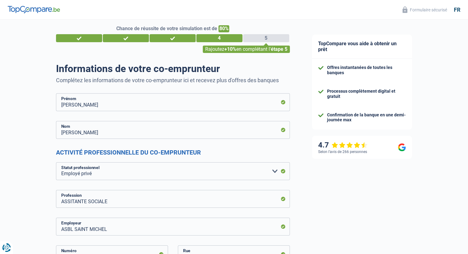
scroll to position [0, 0]
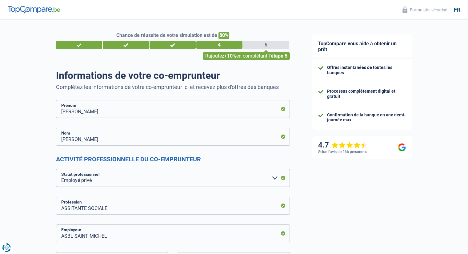
click at [270, 50] on div "Chance de réussite de votre simulation est de 80% 1 2 3 4 5 Rajoutez +10% en co…" at bounding box center [172, 46] width 243 height 28
click at [268, 43] on div "5" at bounding box center [266, 45] width 46 height 8
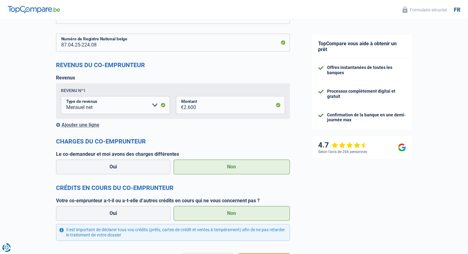
scroll to position [604, 0]
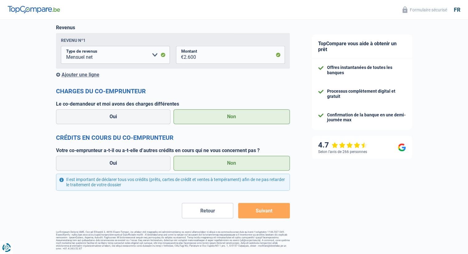
click at [201, 207] on button "Retour" at bounding box center [207, 210] width 51 height 15
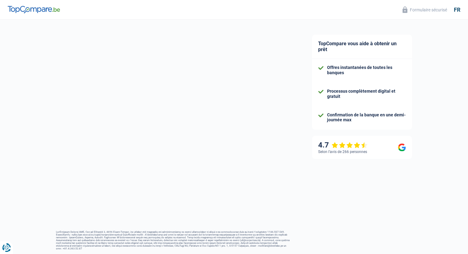
select select "familyAllowances"
select select "netSalary"
select select "mealVouchers"
select select "mortgage"
select select "240"
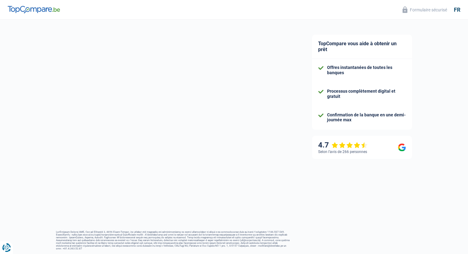
select select "mortgage"
select select "240"
select select "carLoan"
select select "60"
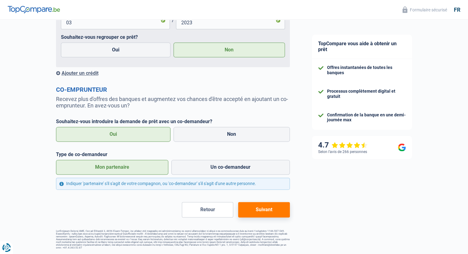
scroll to position [753, 0]
click at [204, 212] on button "Retour" at bounding box center [207, 209] width 51 height 15
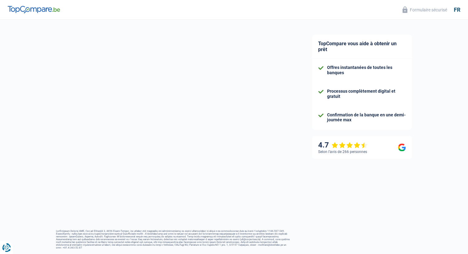
select select "married"
select select "ownerWithMortgage"
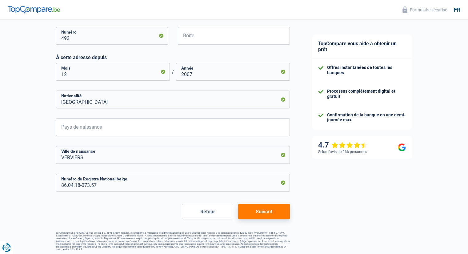
scroll to position [282, 0]
click at [198, 210] on button "Retour" at bounding box center [207, 211] width 51 height 15
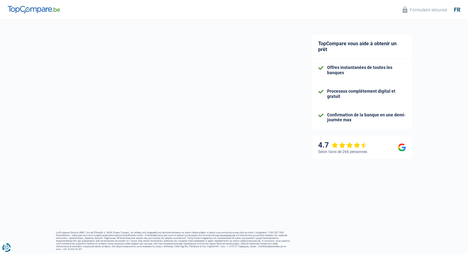
select select "privateEmployee"
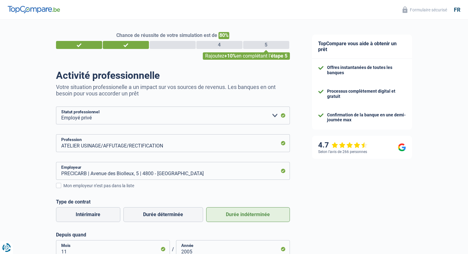
scroll to position [131, 0]
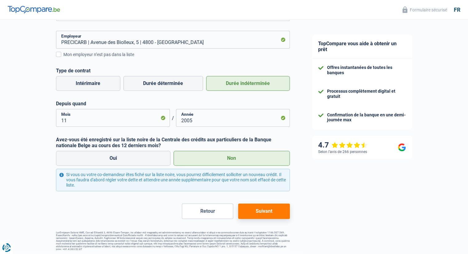
click at [209, 209] on button "Retour" at bounding box center [207, 211] width 51 height 15
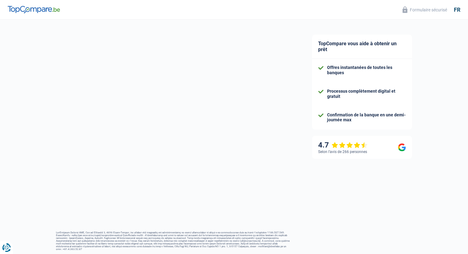
select select "32"
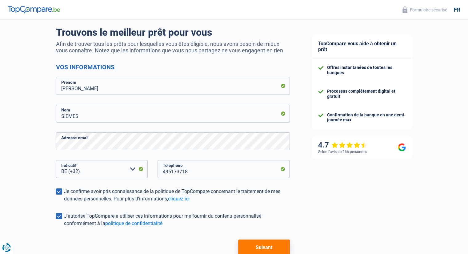
scroll to position [62, 0]
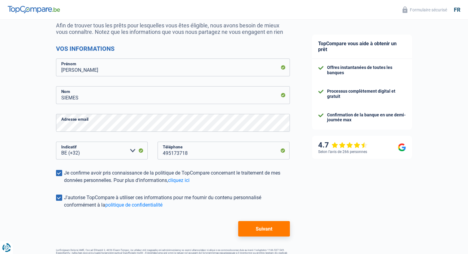
click at [261, 228] on button "Suivant" at bounding box center [263, 228] width 51 height 15
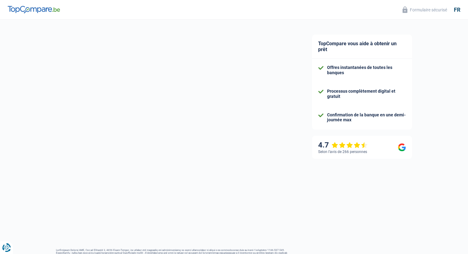
select select "privateEmployee"
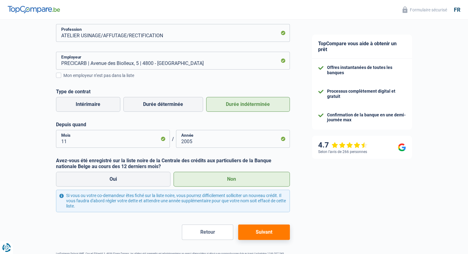
scroll to position [123, 0]
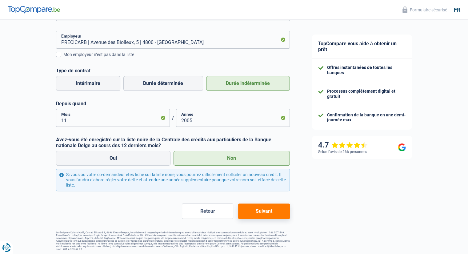
drag, startPoint x: 252, startPoint y: 209, endPoint x: 245, endPoint y: 206, distance: 7.4
click at [252, 209] on button "Suivant" at bounding box center [263, 211] width 51 height 15
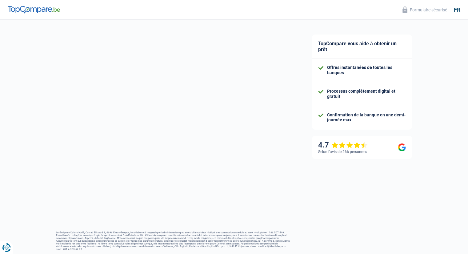
select select "married"
select select "ownerWithMortgage"
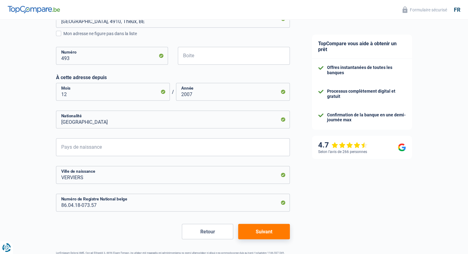
scroll to position [282, 0]
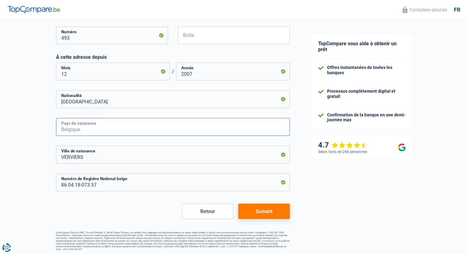
click at [156, 127] on input "Pays de naissance" at bounding box center [173, 127] width 234 height 18
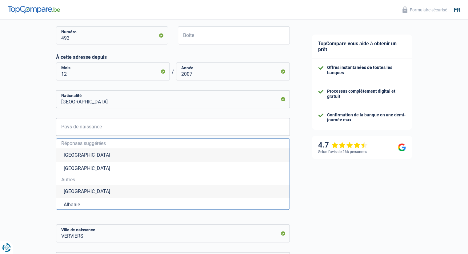
click at [70, 155] on li "[GEOGRAPHIC_DATA]" at bounding box center [172, 154] width 233 height 13
type input "[GEOGRAPHIC_DATA]"
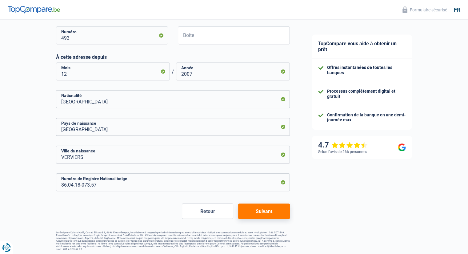
click at [264, 212] on button "Suivant" at bounding box center [263, 211] width 51 height 15
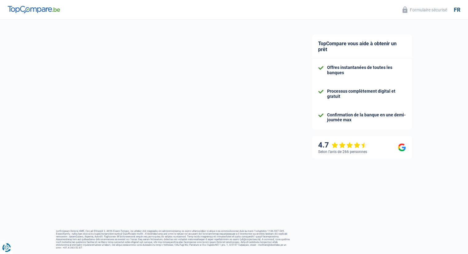
select select "familyAllowances"
select select "netSalary"
select select "mealVouchers"
select select "mortgage"
select select "240"
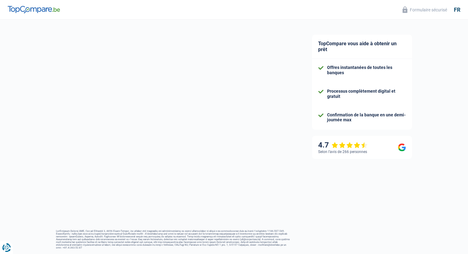
select select "mortgage"
select select "240"
select select "carLoan"
select select "60"
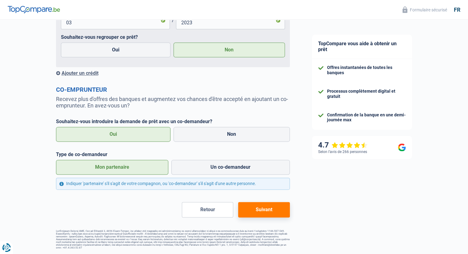
click at [267, 211] on button "Suivant" at bounding box center [263, 209] width 51 height 15
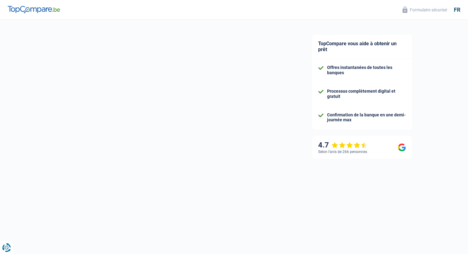
select select "privateEmployee"
select select "BE"
select select "otherInstitutions"
select select "netSalary"
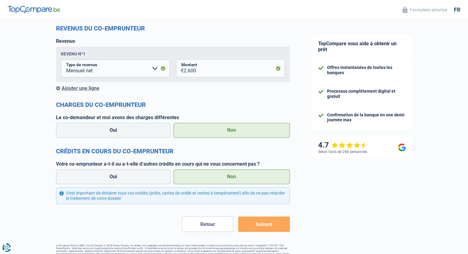
scroll to position [604, 0]
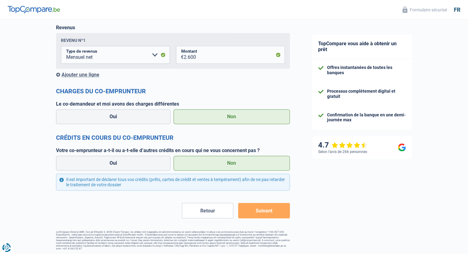
click at [255, 210] on button "Suivant" at bounding box center [263, 210] width 51 height 15
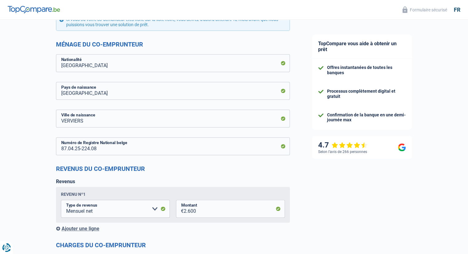
scroll to position [574, 0]
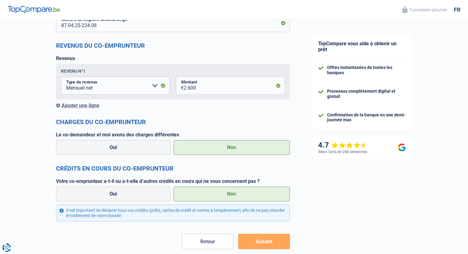
click at [219, 197] on label "Non" at bounding box center [232, 194] width 116 height 15
click at [219, 197] on input "Non" at bounding box center [232, 194] width 116 height 15
click at [156, 197] on label "Oui" at bounding box center [113, 194] width 115 height 15
click at [156, 197] on input "Oui" at bounding box center [113, 194] width 115 height 15
radio input "true"
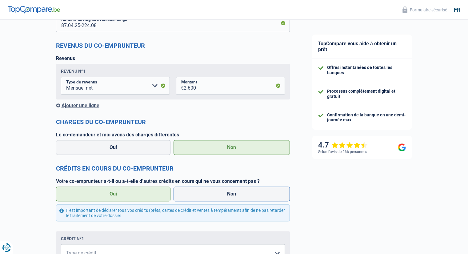
click at [219, 197] on label "Non" at bounding box center [232, 194] width 116 height 15
click at [219, 197] on input "Non" at bounding box center [232, 194] width 116 height 15
radio input "true"
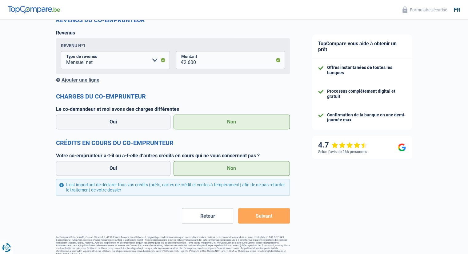
scroll to position [604, 0]
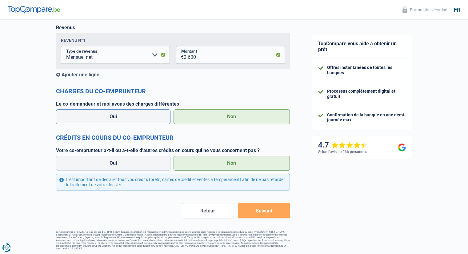
click at [152, 115] on label "Oui" at bounding box center [113, 116] width 115 height 15
click at [152, 115] on input "Oui" at bounding box center [113, 116] width 115 height 15
radio input "true"
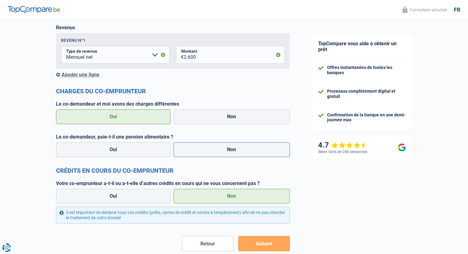
click at [209, 153] on label "Non" at bounding box center [232, 149] width 116 height 15
click at [209, 153] on input "Non" at bounding box center [232, 149] width 116 height 15
radio input "true"
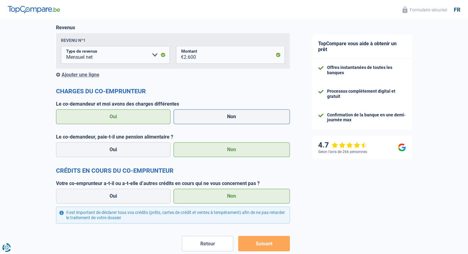
click at [212, 117] on label "Non" at bounding box center [232, 116] width 116 height 15
click at [212, 117] on input "Non" at bounding box center [232, 116] width 116 height 15
radio input "true"
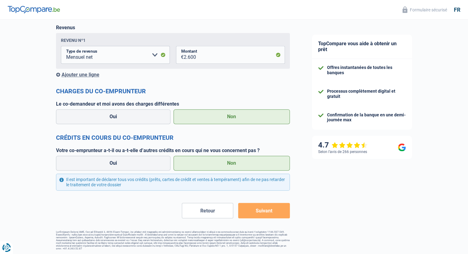
click at [273, 209] on button "Suivant" at bounding box center [263, 210] width 51 height 15
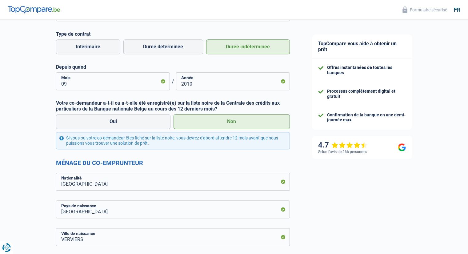
scroll to position [266, 0]
